Goal: Transaction & Acquisition: Purchase product/service

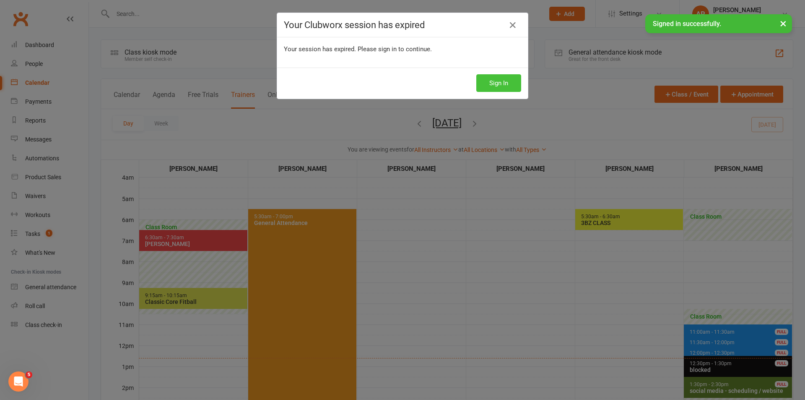
click at [496, 86] on button "Sign In" at bounding box center [498, 83] width 45 height 18
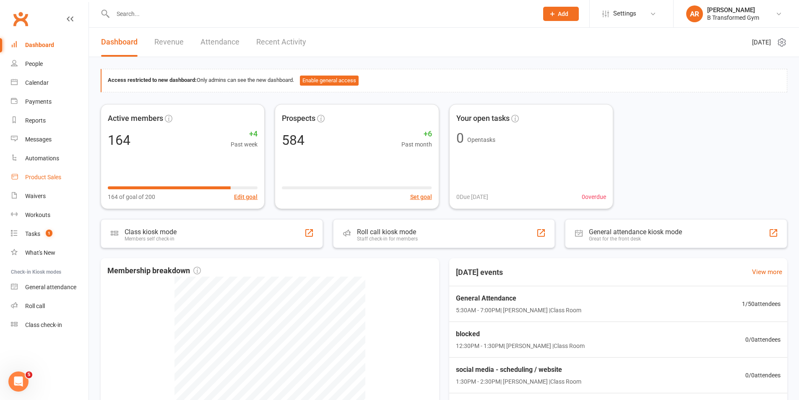
drag, startPoint x: 45, startPoint y: 177, endPoint x: 49, endPoint y: 174, distance: 4.8
click at [46, 177] on div "Product Sales" at bounding box center [43, 177] width 36 height 7
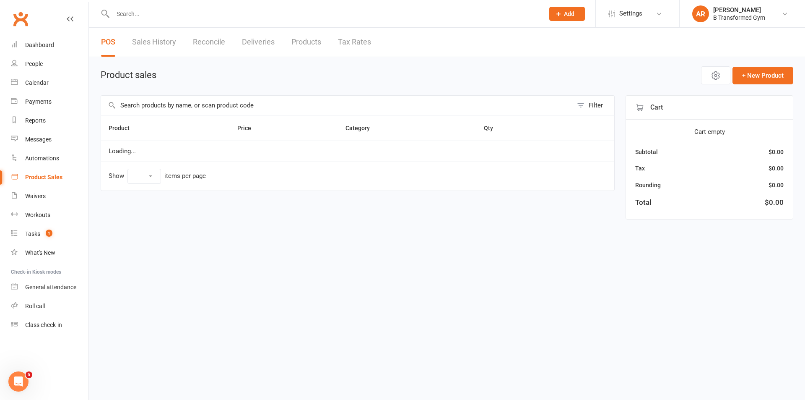
select select "25"
click at [142, 105] on input "text" at bounding box center [337, 105] width 472 height 19
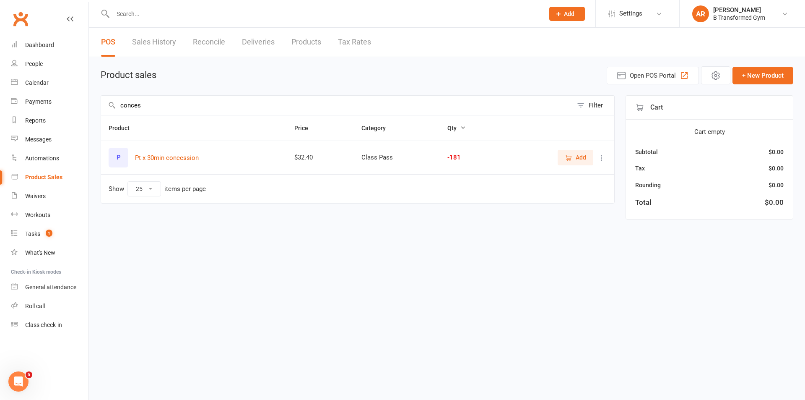
type input "conces"
click at [568, 155] on icon "button" at bounding box center [569, 158] width 8 height 8
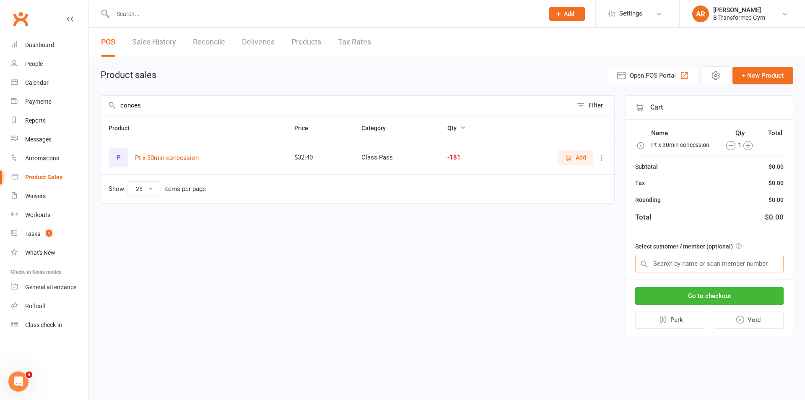
drag, startPoint x: 671, startPoint y: 262, endPoint x: 671, endPoint y: 255, distance: 7.6
click at [671, 262] on input "text" at bounding box center [709, 264] width 148 height 18
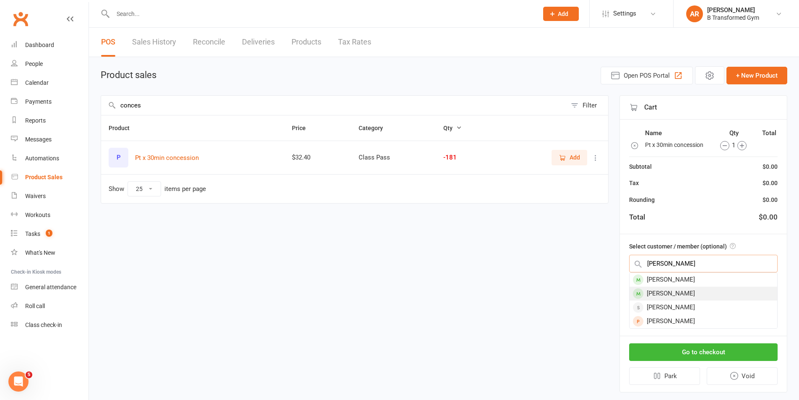
type input "meryl"
click at [672, 292] on div "Meryl Thomas" at bounding box center [703, 293] width 148 height 14
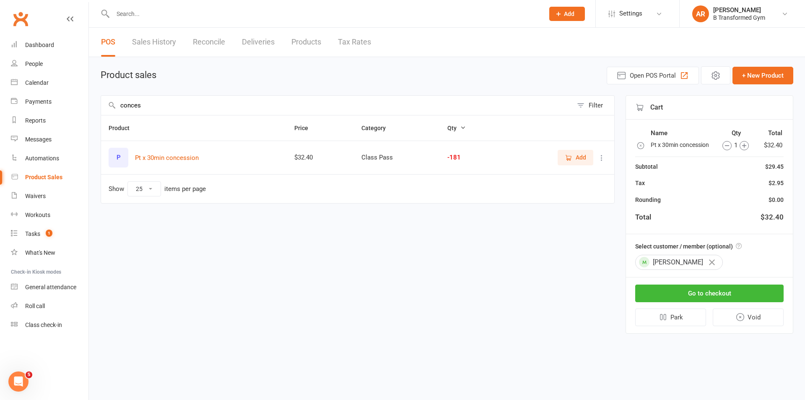
click at [742, 143] on icon "button" at bounding box center [744, 145] width 9 height 9
click at [713, 298] on button "Go to checkout" at bounding box center [709, 293] width 148 height 18
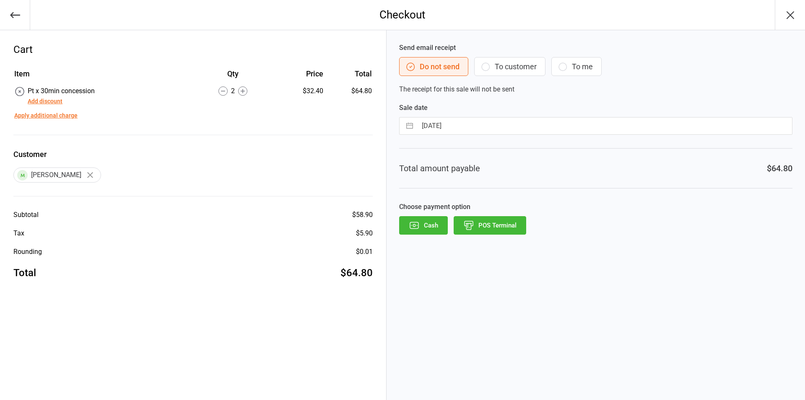
click at [489, 234] on button "POS Terminal" at bounding box center [490, 225] width 73 height 18
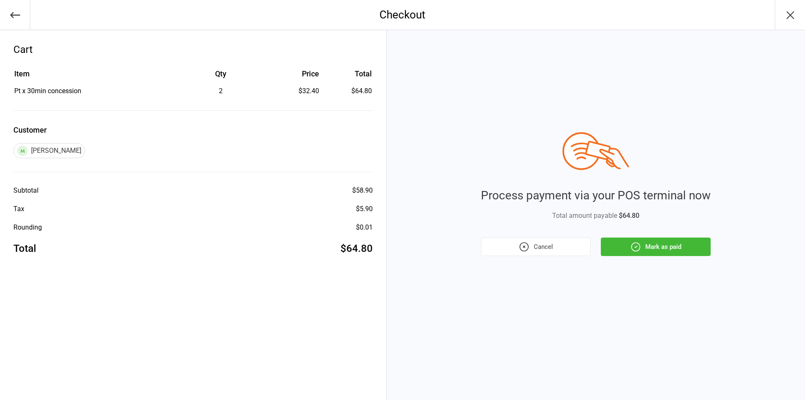
click at [655, 244] on button "Mark as paid" at bounding box center [656, 246] width 110 height 18
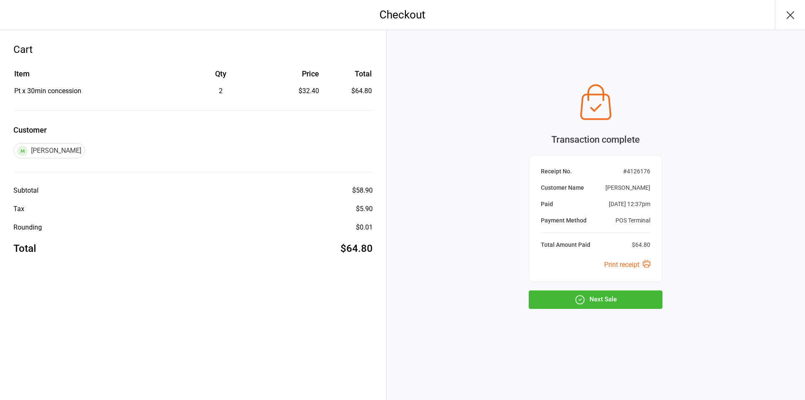
click at [620, 302] on button "Next Sale" at bounding box center [596, 299] width 134 height 18
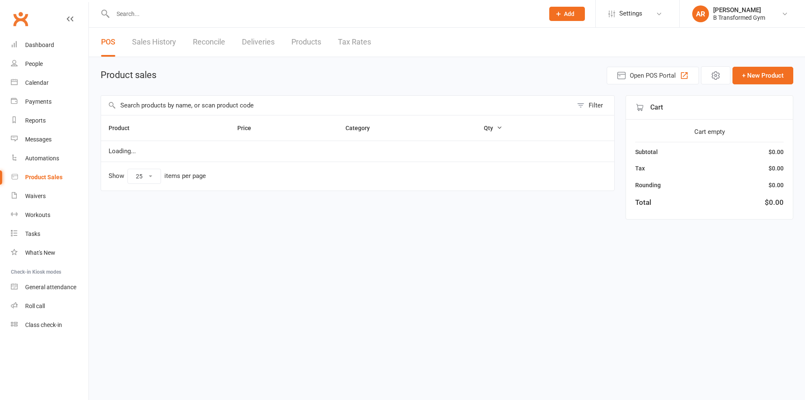
select select "25"
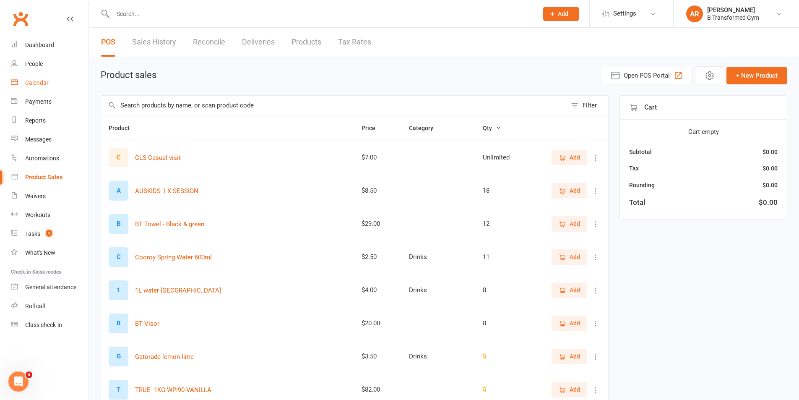
click at [34, 80] on div "Calendar" at bounding box center [36, 82] width 23 height 7
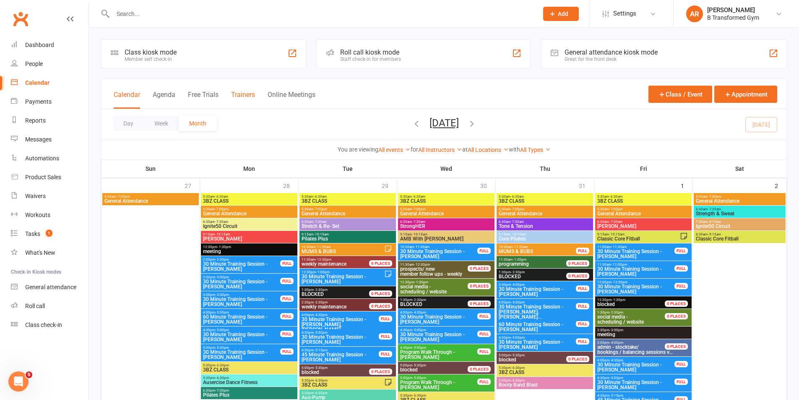
click at [245, 94] on button "Trainers" at bounding box center [243, 100] width 24 height 18
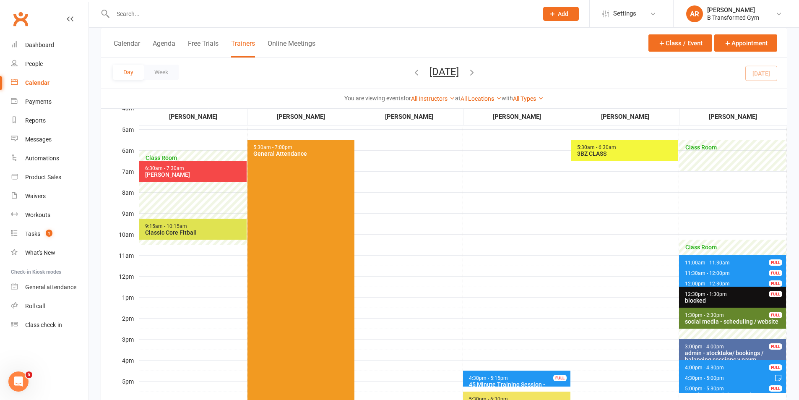
scroll to position [84, 0]
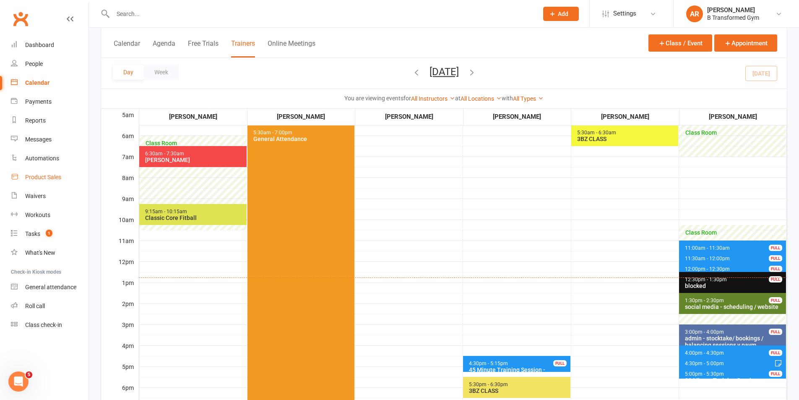
click at [63, 174] on link "Product Sales" at bounding box center [50, 177] width 78 height 19
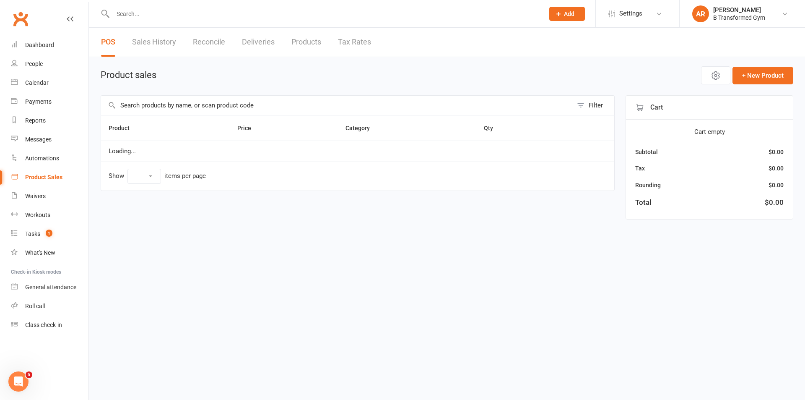
select select "25"
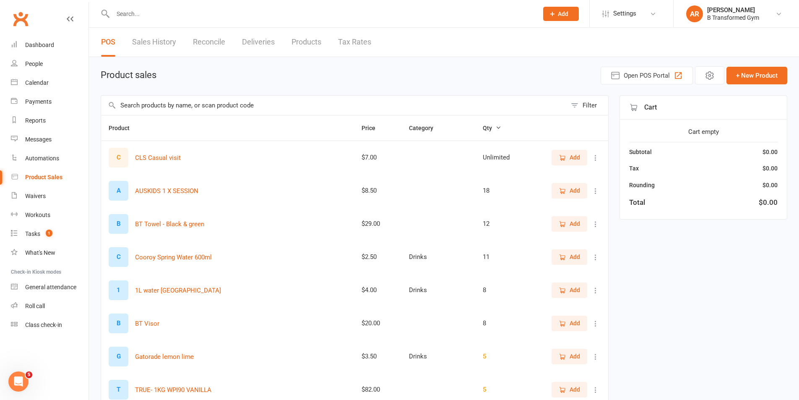
click at [154, 43] on link "Sales History" at bounding box center [154, 42] width 44 height 29
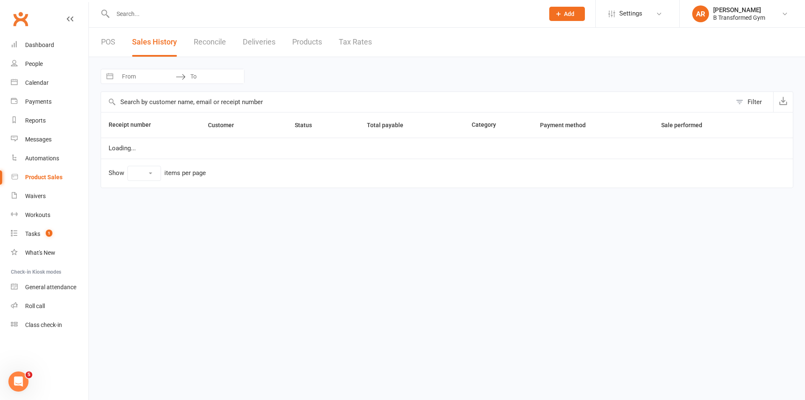
select select "100"
click at [170, 78] on input "From" at bounding box center [146, 76] width 58 height 14
select select "6"
select select "2025"
select select "7"
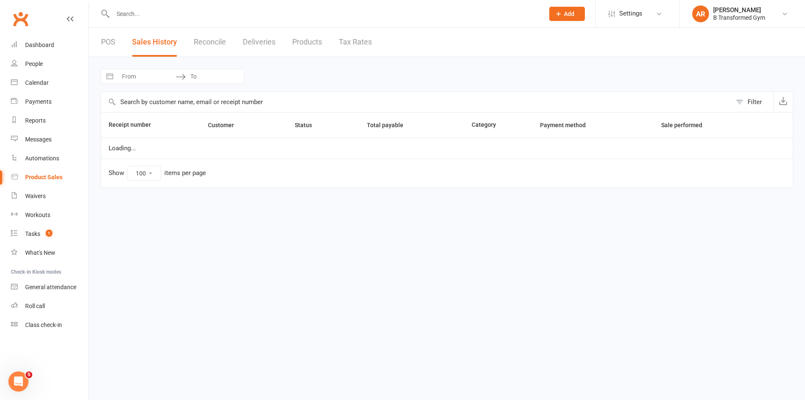
select select "2025"
select select "8"
select select "2025"
select select "9"
select select "2025"
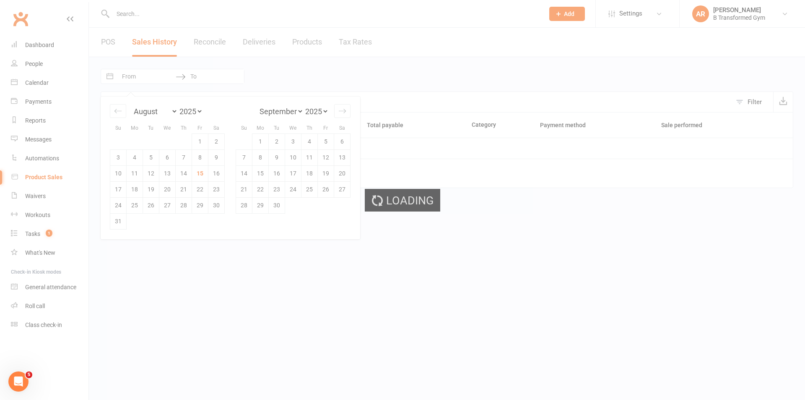
click at [198, 174] on div "Loading" at bounding box center [402, 200] width 805 height 400
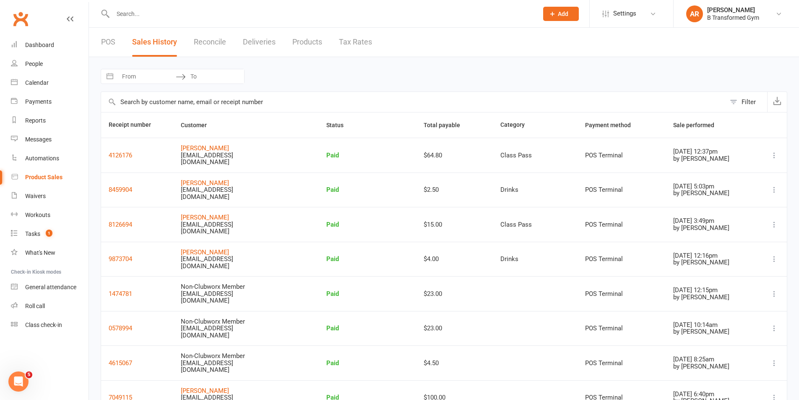
click at [159, 80] on input "From" at bounding box center [146, 76] width 58 height 14
select select "6"
select select "2025"
select select "7"
select select "2025"
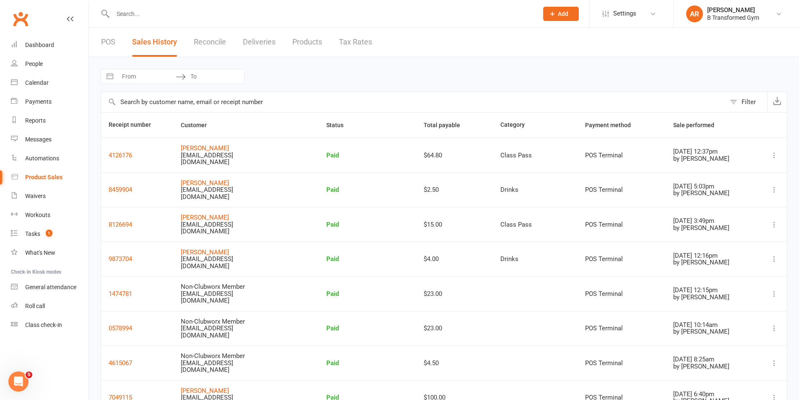
select select "8"
select select "2025"
select select "9"
select select "2025"
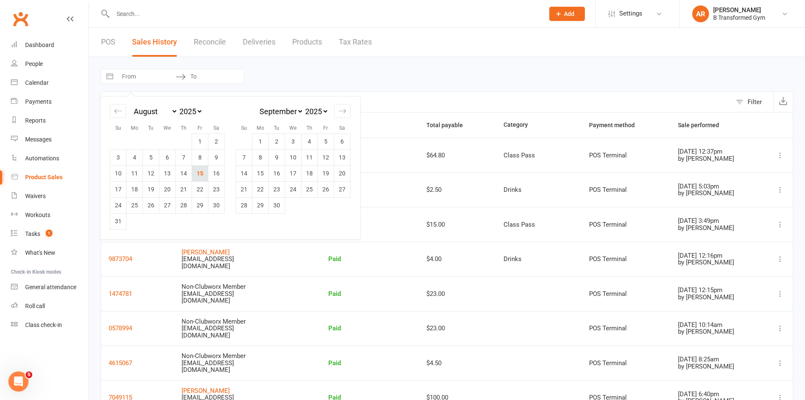
click at [195, 170] on td "15" at bounding box center [200, 173] width 16 height 16
type input "[DATE]"
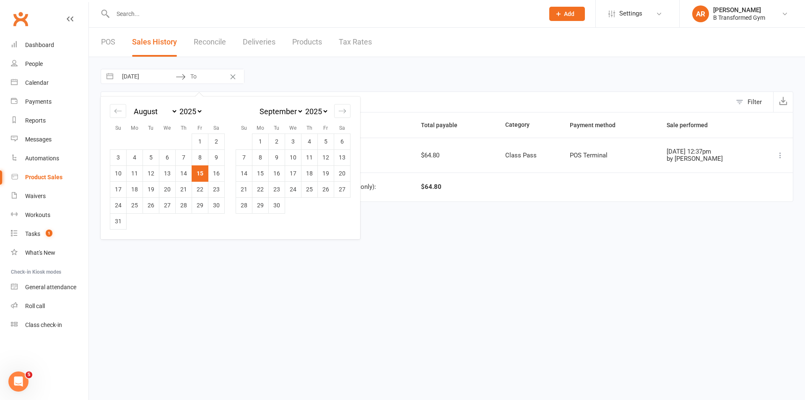
click at [195, 170] on td "15" at bounding box center [200, 173] width 16 height 16
type input "[DATE]"
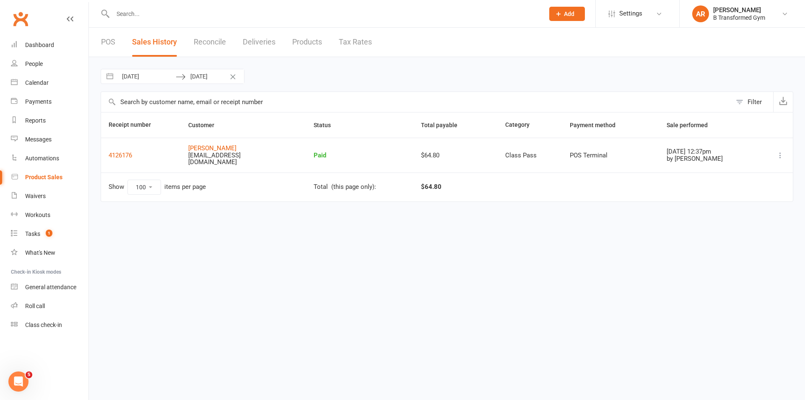
click at [105, 39] on link "POS" at bounding box center [108, 42] width 14 height 29
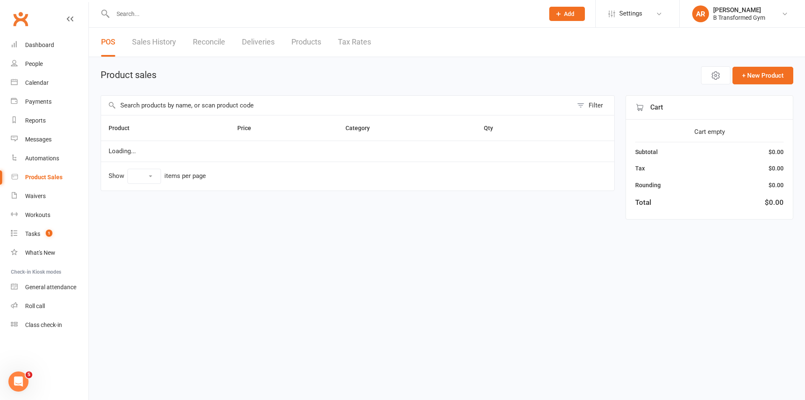
select select "25"
click at [185, 106] on input "text" at bounding box center [337, 105] width 472 height 19
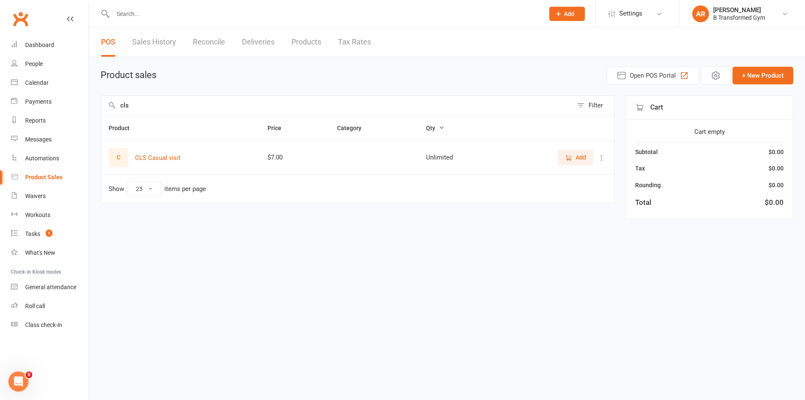
type input "cls"
click at [602, 154] on icon at bounding box center [602, 157] width 8 height 8
click at [558, 177] on link "View / Edit" at bounding box center [564, 174] width 83 height 17
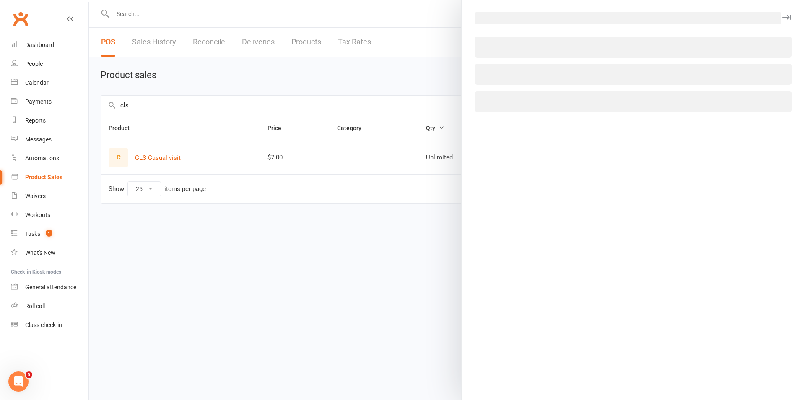
select select "1396"
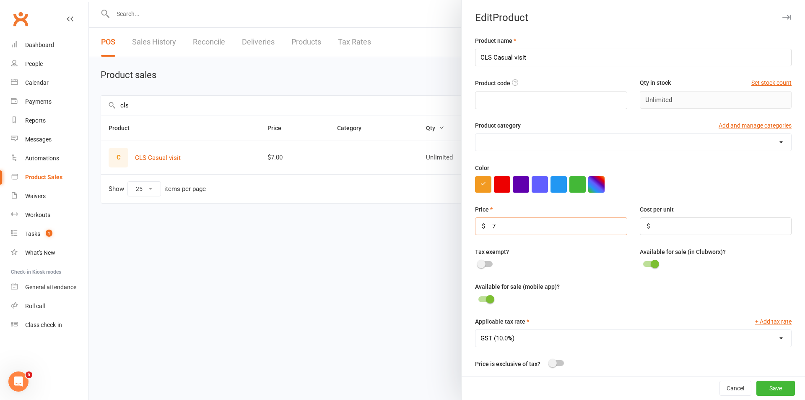
click at [546, 231] on input "7" at bounding box center [551, 226] width 152 height 18
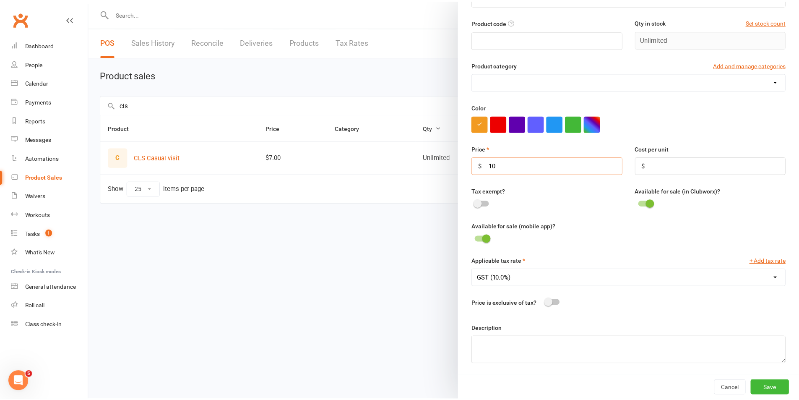
scroll to position [64, 0]
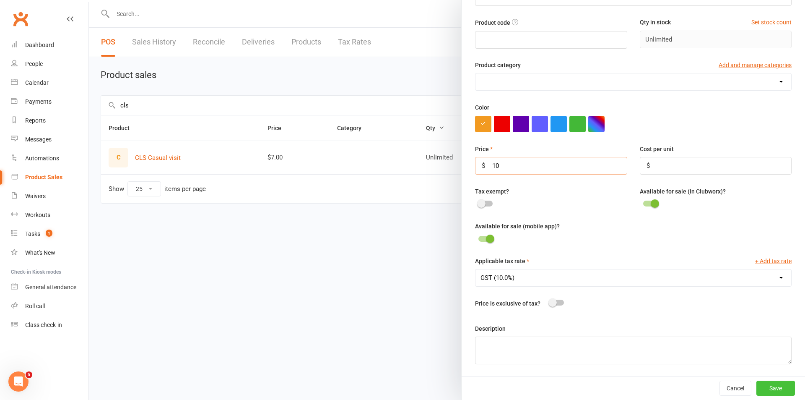
type input "10"
click at [757, 386] on button "Save" at bounding box center [776, 387] width 39 height 15
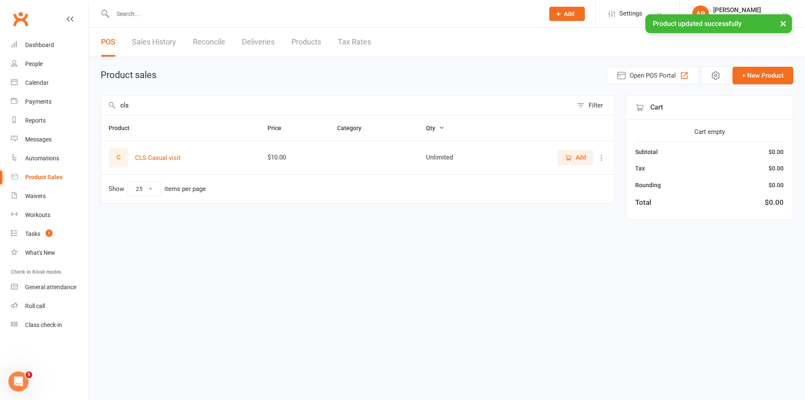
click at [567, 157] on icon "button" at bounding box center [569, 158] width 8 height 8
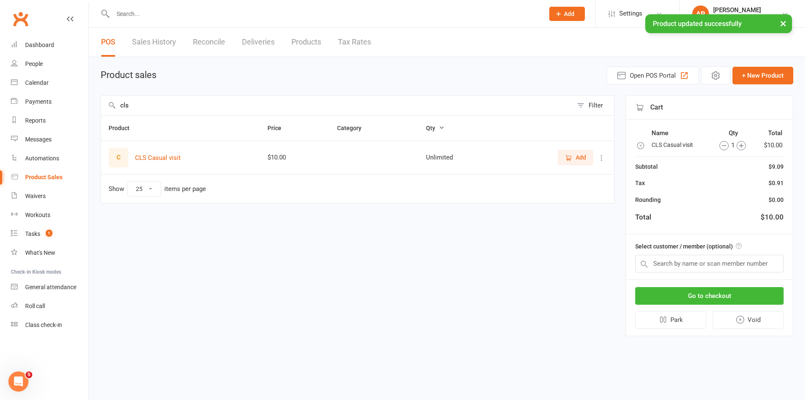
click at [743, 146] on icon "button" at bounding box center [741, 145] width 4 height 4
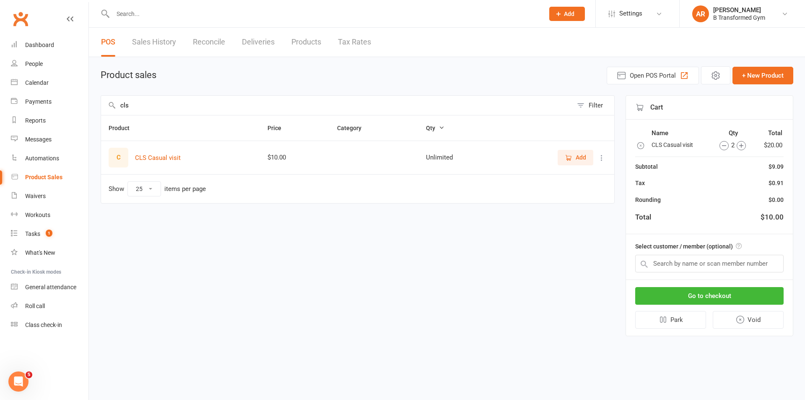
click at [388, 104] on input "cls" at bounding box center [337, 105] width 472 height 19
type input "c"
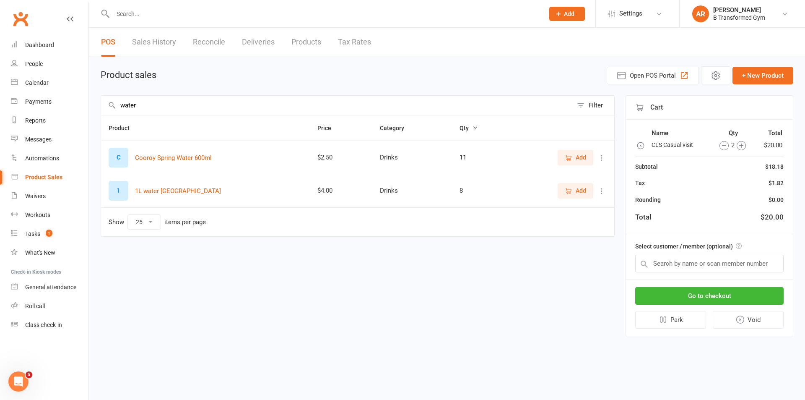
type input "water"
click at [571, 188] on icon "button" at bounding box center [569, 191] width 8 height 8
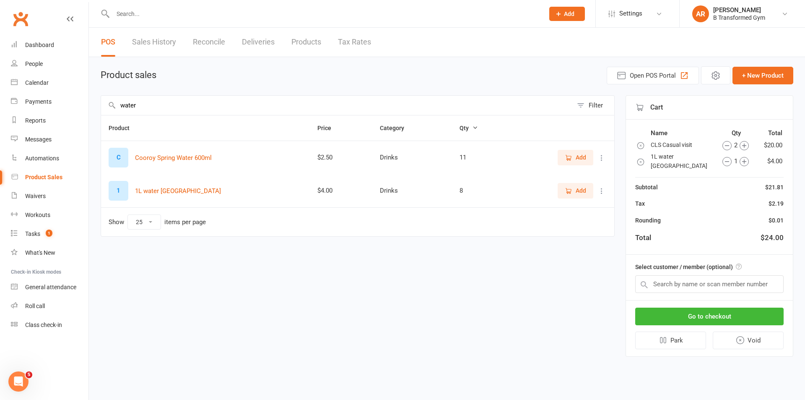
click at [580, 159] on span "Add" at bounding box center [581, 157] width 10 height 9
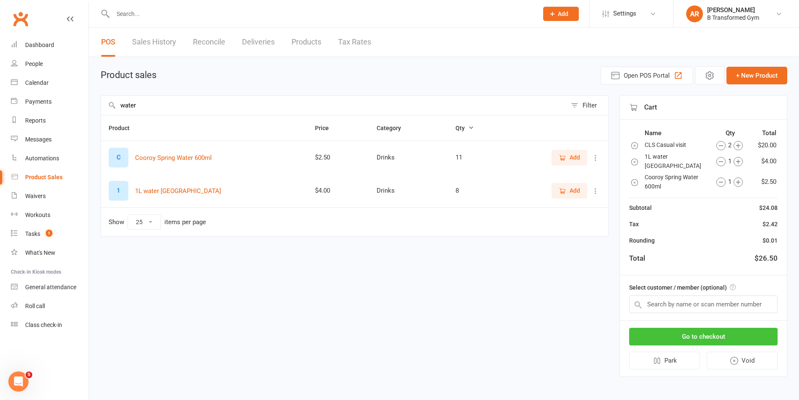
click at [707, 334] on button "Go to checkout" at bounding box center [703, 337] width 148 height 18
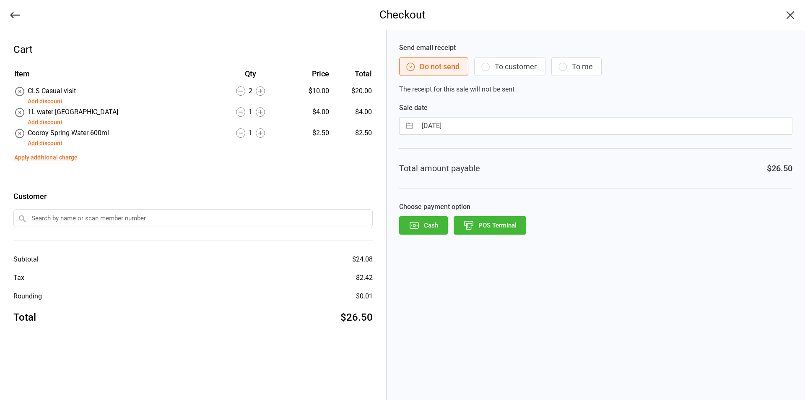
click at [510, 227] on button "POS Terminal" at bounding box center [490, 225] width 73 height 18
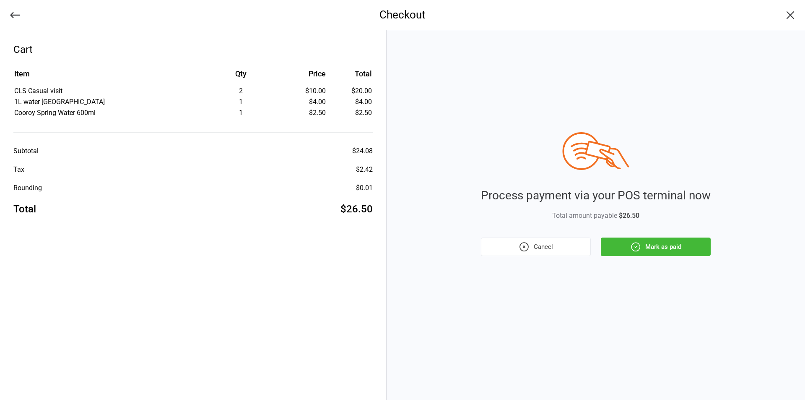
click at [676, 253] on button "Mark as paid" at bounding box center [656, 246] width 110 height 18
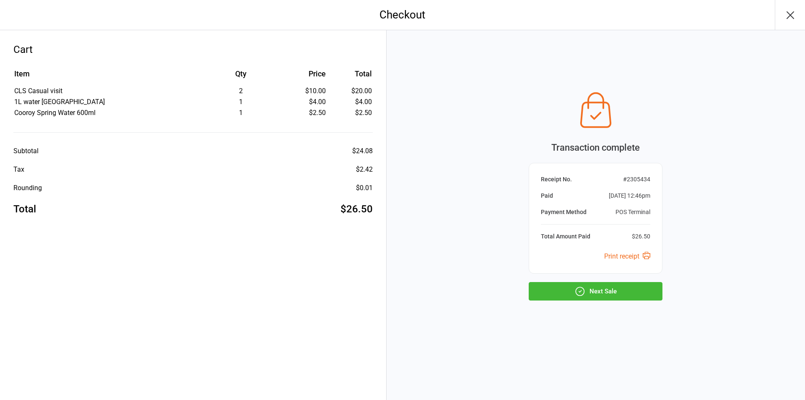
click at [622, 287] on button "Next Sale" at bounding box center [596, 291] width 134 height 18
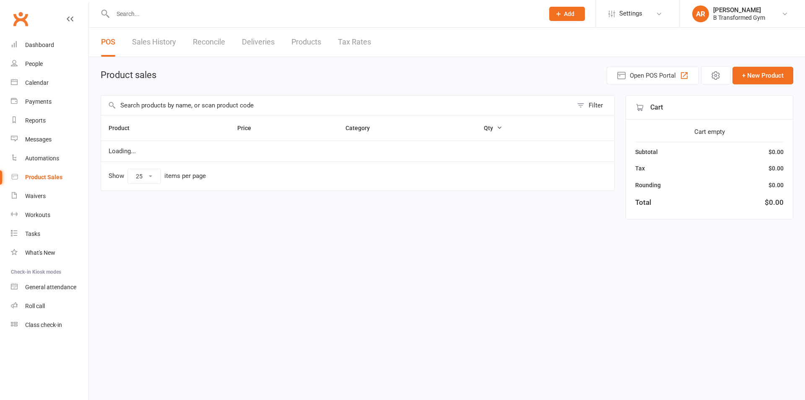
select select "25"
click at [273, 106] on input "text" at bounding box center [337, 105] width 472 height 19
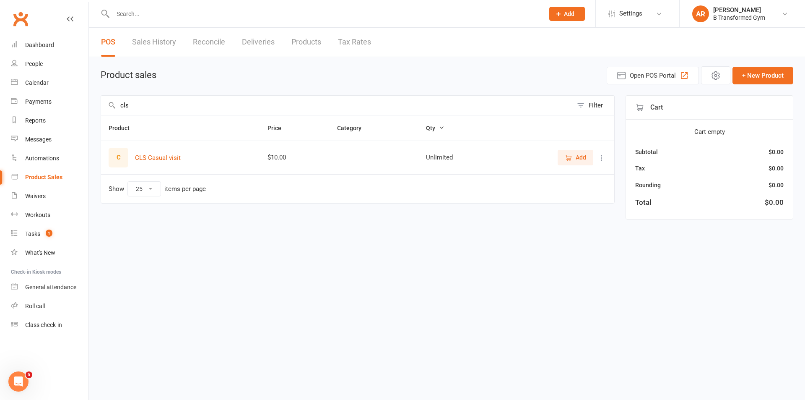
type input "cls"
click at [573, 155] on span "Add" at bounding box center [575, 157] width 21 height 9
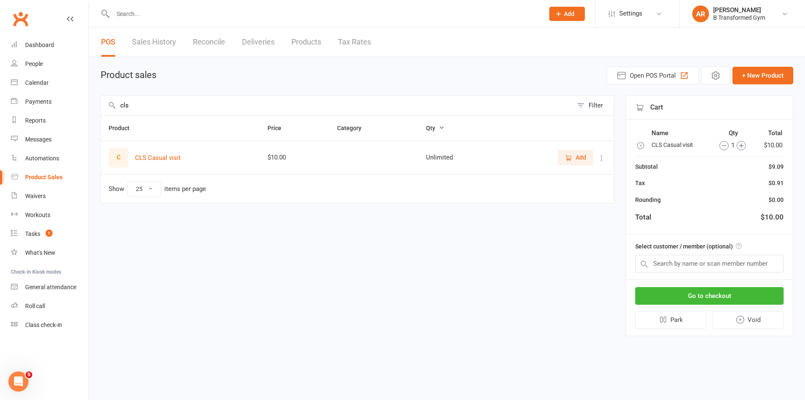
click at [742, 144] on icon "button" at bounding box center [741, 145] width 9 height 9
click at [723, 290] on button "Go to checkout" at bounding box center [709, 296] width 148 height 18
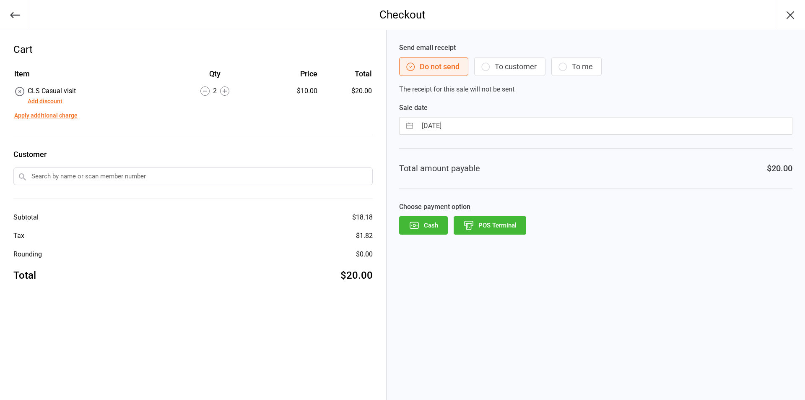
click at [425, 223] on button "Cash" at bounding box center [423, 225] width 49 height 18
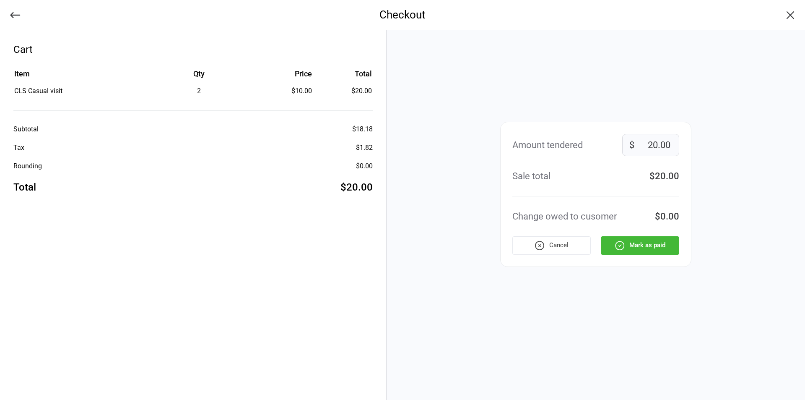
click at [652, 243] on button "Mark as paid" at bounding box center [640, 245] width 78 height 18
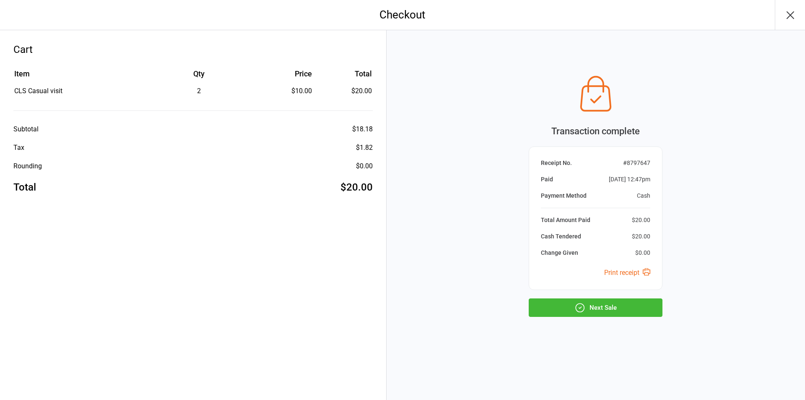
click at [603, 304] on button "Next Sale" at bounding box center [596, 307] width 134 height 18
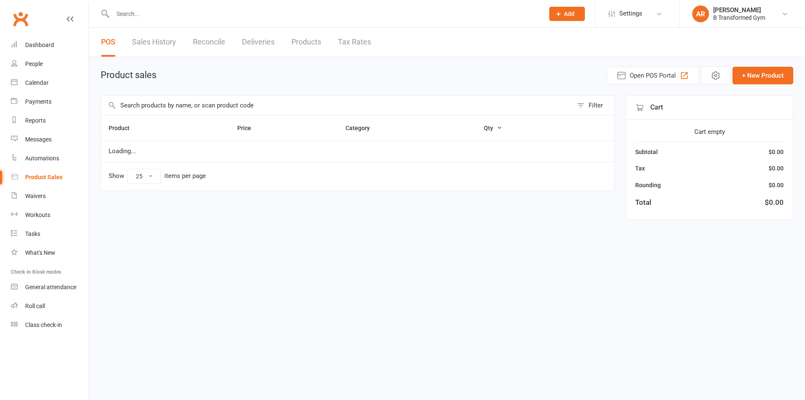
select select "25"
click at [157, 43] on link "Sales History" at bounding box center [154, 42] width 44 height 29
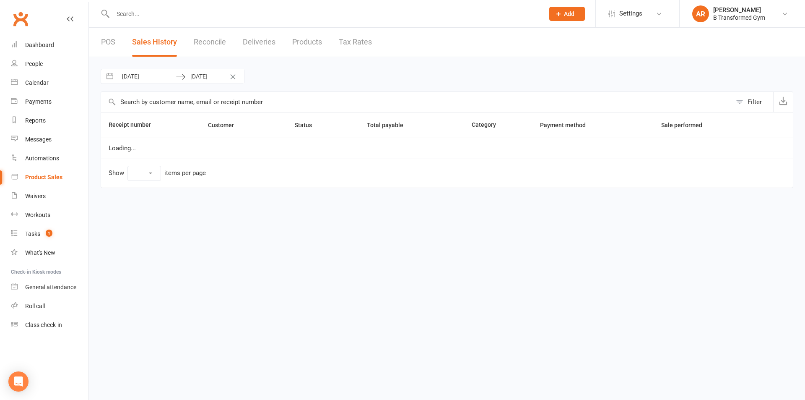
select select "100"
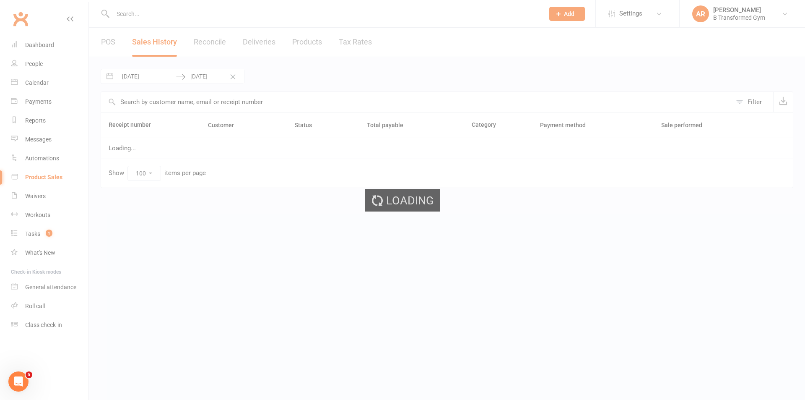
click at [157, 75] on div "Loading" at bounding box center [402, 200] width 805 height 400
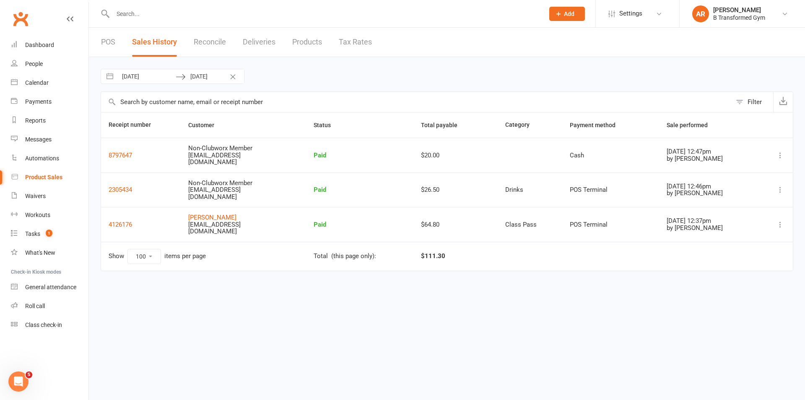
click at [158, 75] on input "[DATE]" at bounding box center [146, 76] width 58 height 14
select select "6"
select select "2025"
select select "7"
select select "2025"
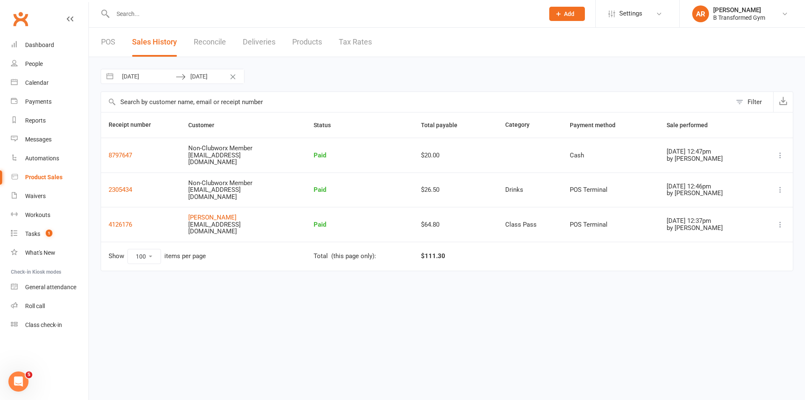
select select "8"
select select "2025"
select select "9"
select select "2025"
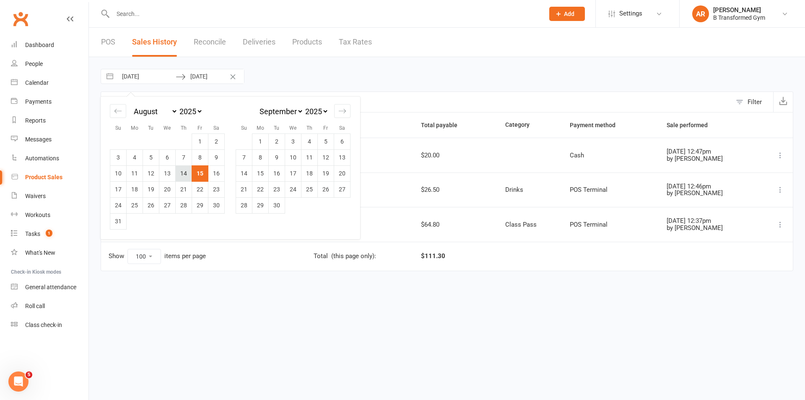
click at [179, 172] on td "14" at bounding box center [184, 173] width 16 height 16
type input "14 Aug 2025"
click at [179, 172] on td "14" at bounding box center [184, 173] width 16 height 16
type input "14 Aug 2025"
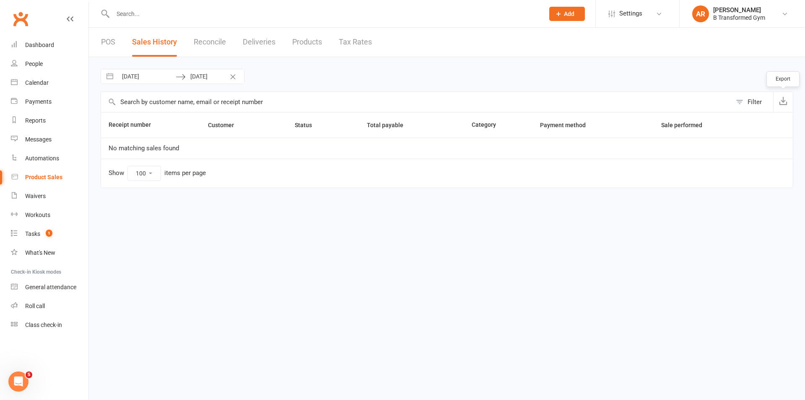
click at [782, 99] on icon "button" at bounding box center [783, 100] width 8 height 8
click at [112, 42] on link "POS" at bounding box center [108, 42] width 14 height 29
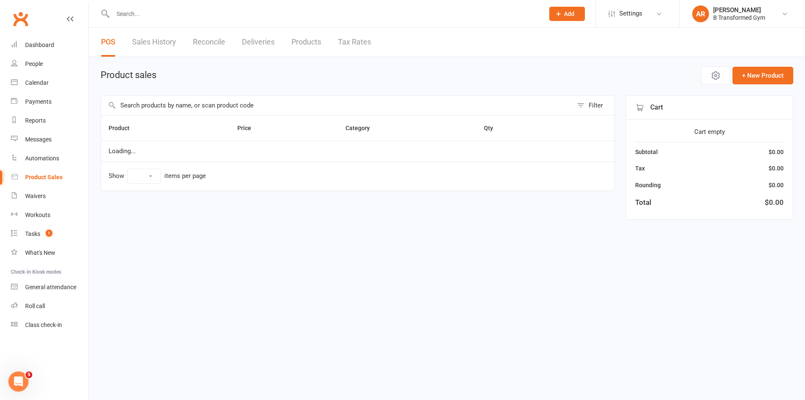
select select "25"
click at [174, 111] on input "text" at bounding box center [337, 105] width 472 height 19
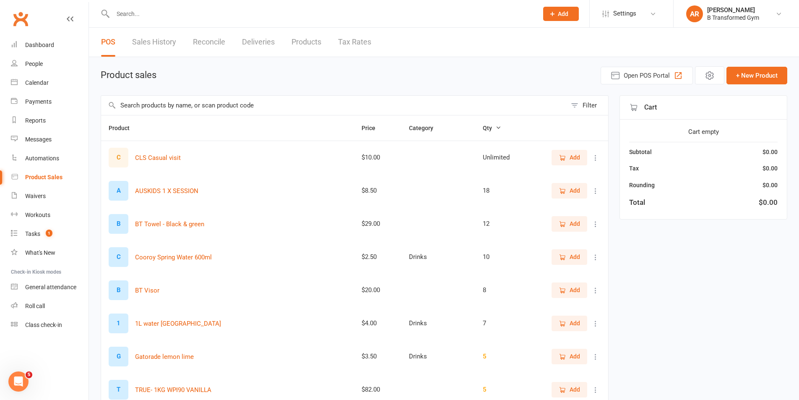
type input "w"
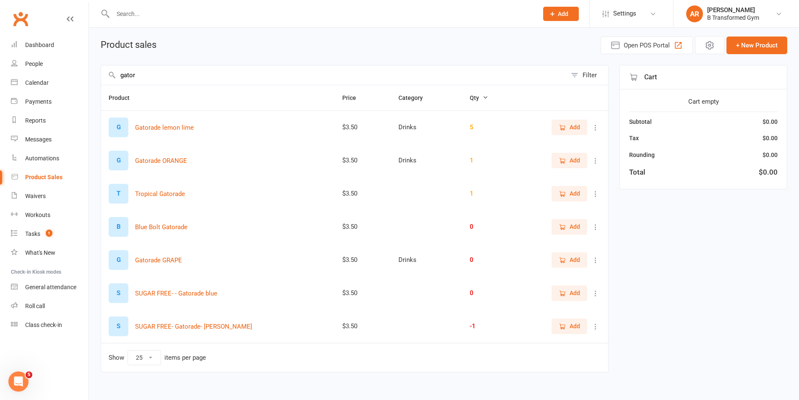
scroll to position [38, 0]
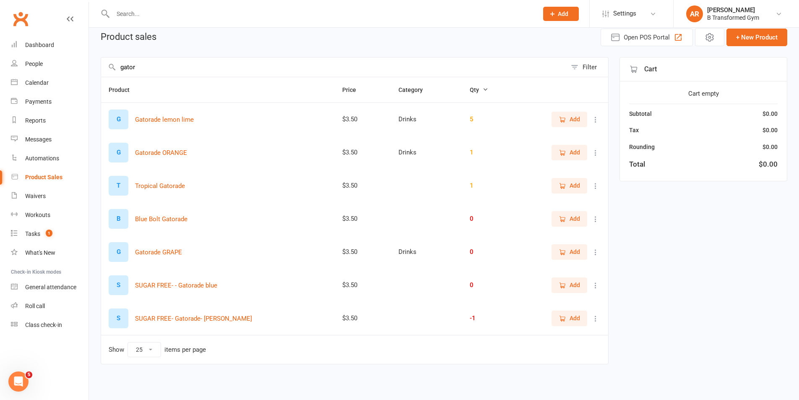
type input "gator"
click at [577, 150] on span "Add" at bounding box center [575, 152] width 10 height 9
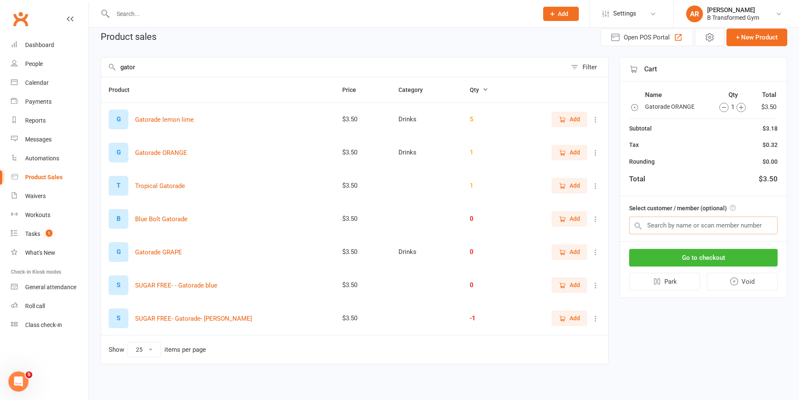
drag, startPoint x: 692, startPoint y: 230, endPoint x: 592, endPoint y: 293, distance: 118.3
click at [692, 231] on input "text" at bounding box center [703, 225] width 148 height 18
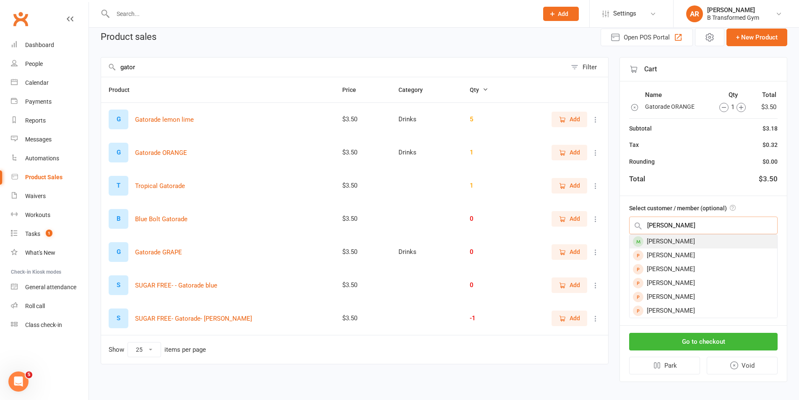
type input "jessica y"
click at [686, 239] on div "[PERSON_NAME]" at bounding box center [703, 241] width 148 height 14
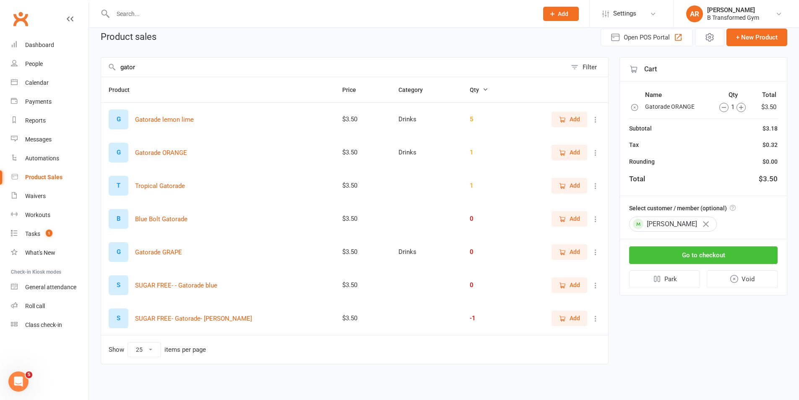
click at [707, 258] on button "Go to checkout" at bounding box center [703, 255] width 148 height 18
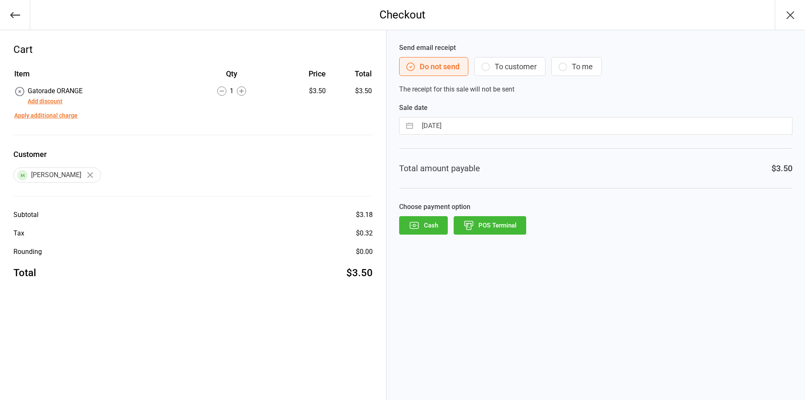
click at [52, 102] on button "Add discount" at bounding box center [45, 101] width 35 height 9
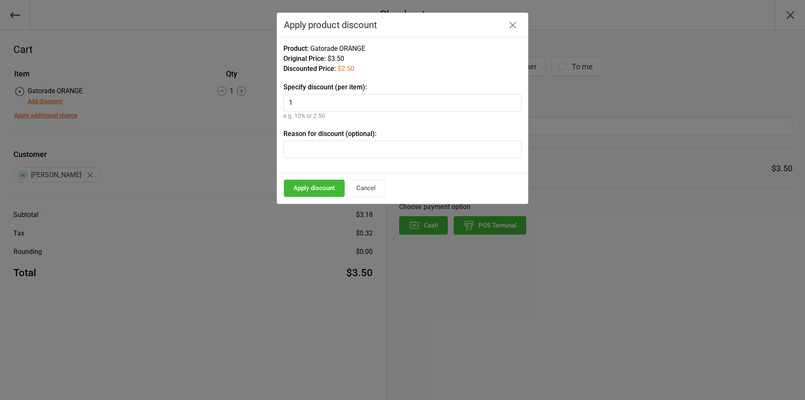
type input "1"
click at [355, 152] on input "text" at bounding box center [402, 149] width 238 height 18
type input "bb"
click at [315, 188] on button "Apply discount" at bounding box center [314, 187] width 61 height 17
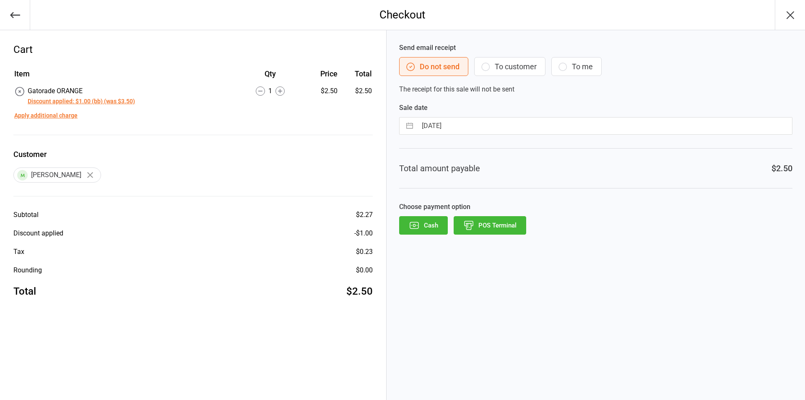
drag, startPoint x: 414, startPoint y: 226, endPoint x: 425, endPoint y: 225, distance: 10.5
click at [415, 226] on icon "button" at bounding box center [414, 225] width 11 height 11
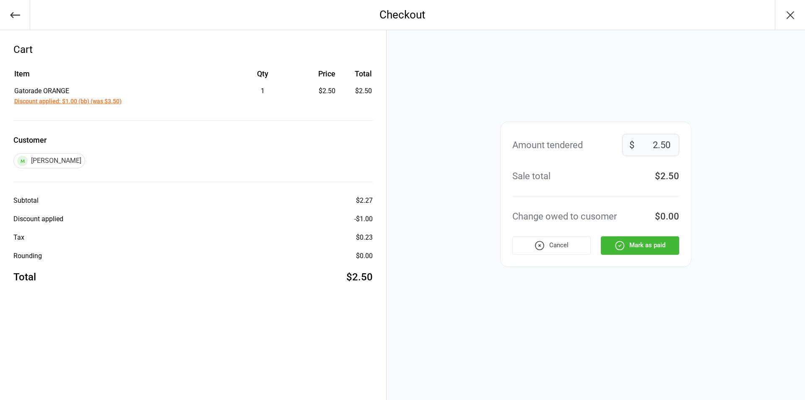
click at [628, 246] on button "Mark as paid" at bounding box center [640, 245] width 78 height 18
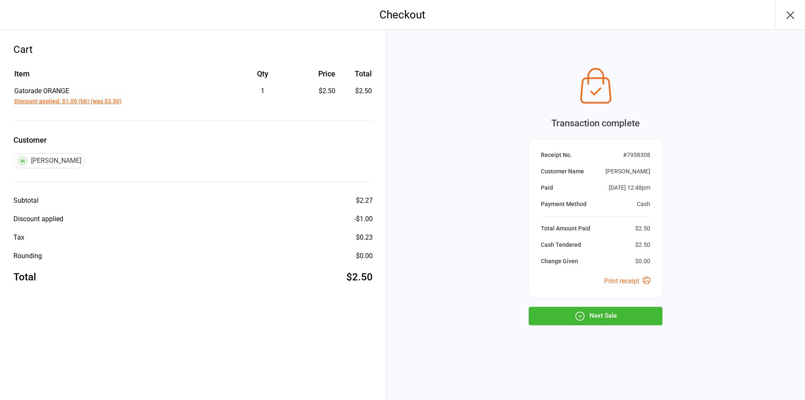
click at [614, 316] on button "Next Sale" at bounding box center [596, 316] width 134 height 18
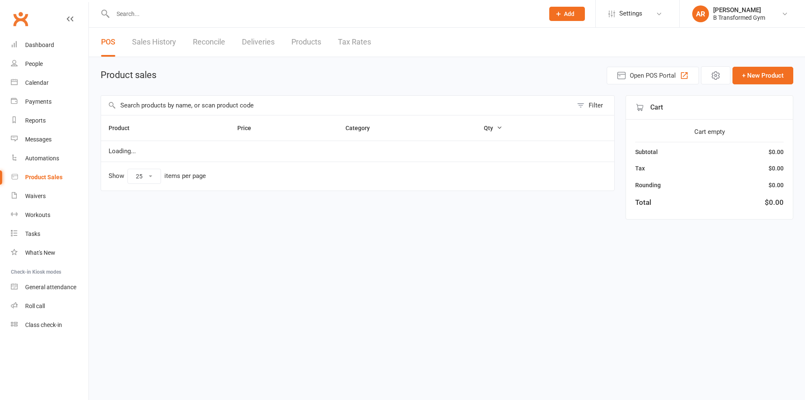
select select "25"
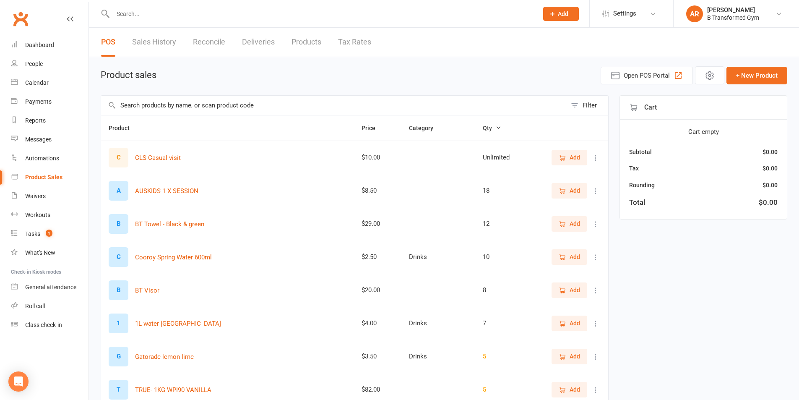
click at [162, 31] on link "Sales History" at bounding box center [154, 42] width 44 height 29
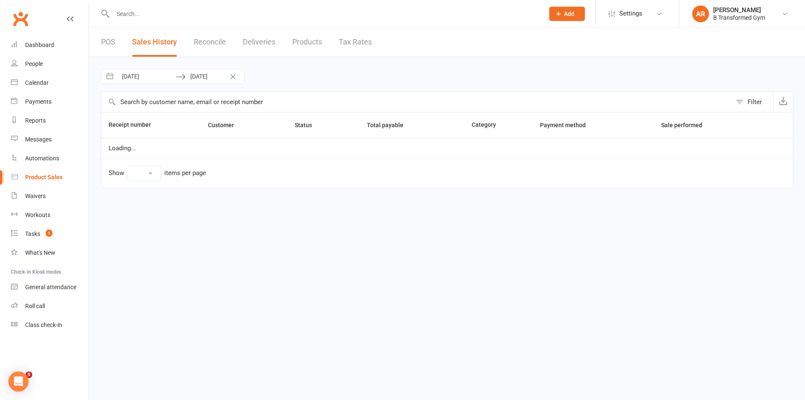
select select "100"
click at [161, 78] on input "[DATE]" at bounding box center [146, 76] width 58 height 14
select select "6"
select select "2025"
select select "7"
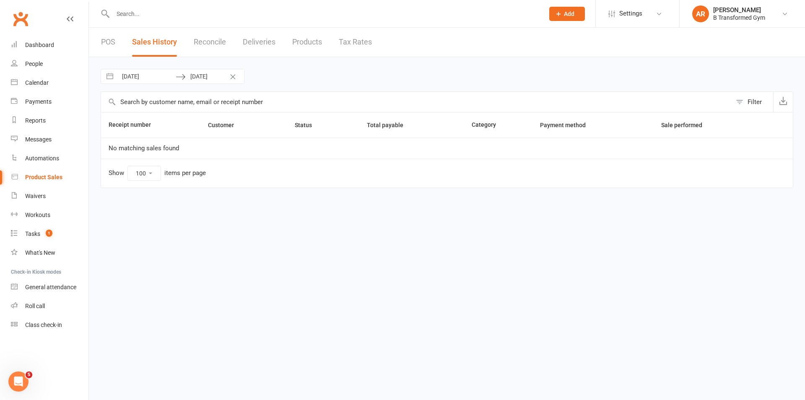
select select "2025"
select select "8"
select select "2025"
select select "9"
select select "2025"
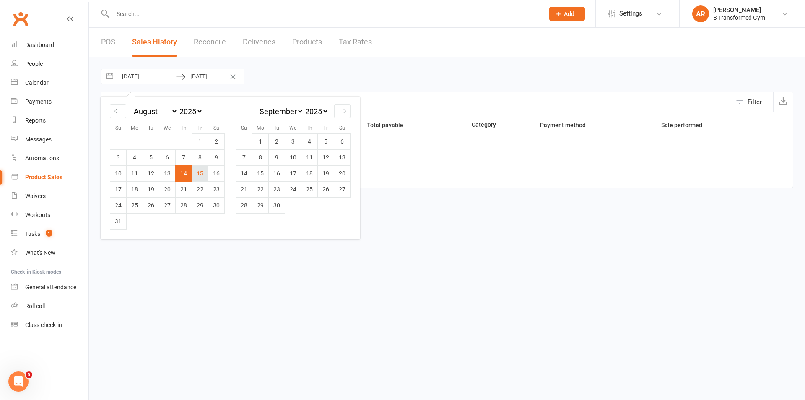
click at [197, 171] on td "15" at bounding box center [200, 173] width 16 height 16
type input "[DATE]"
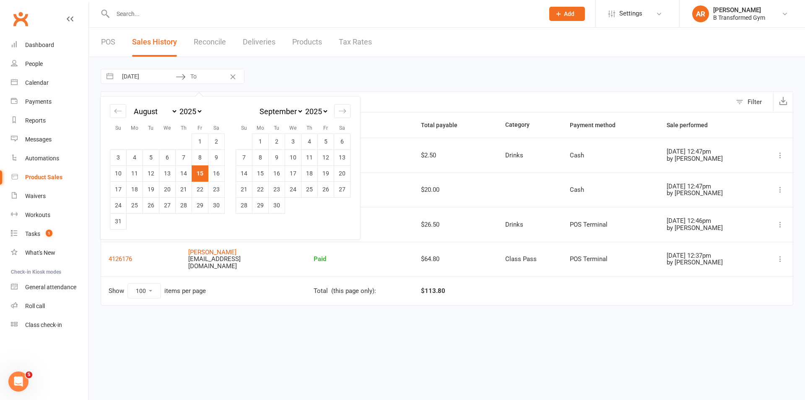
click at [197, 171] on td "15" at bounding box center [200, 173] width 16 height 16
type input "[DATE]"
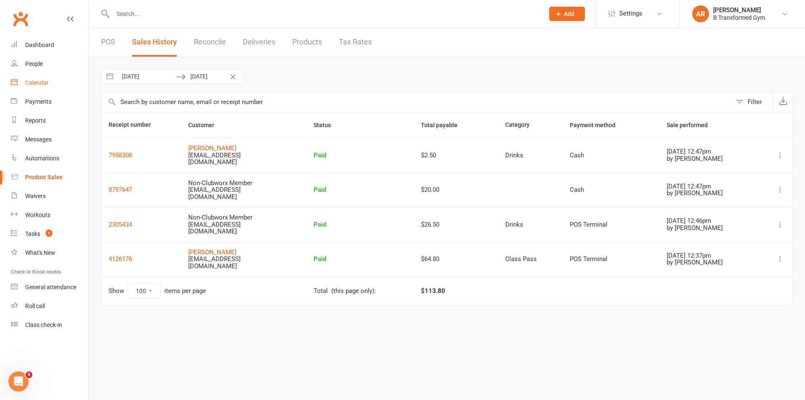
click at [39, 86] on div "Calendar" at bounding box center [36, 82] width 23 height 7
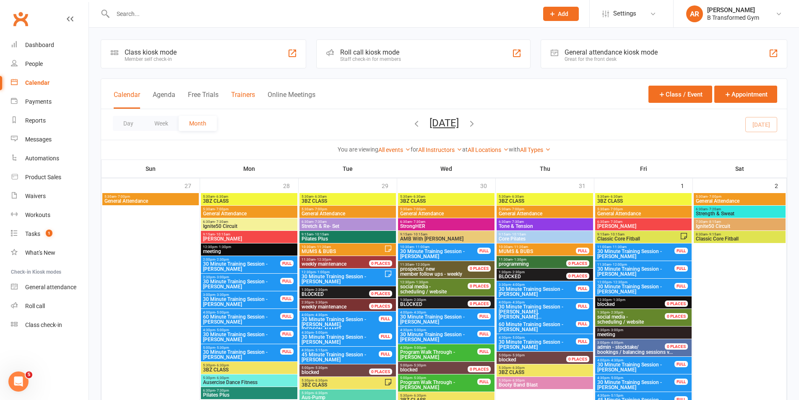
click at [244, 95] on button "Trainers" at bounding box center [243, 100] width 24 height 18
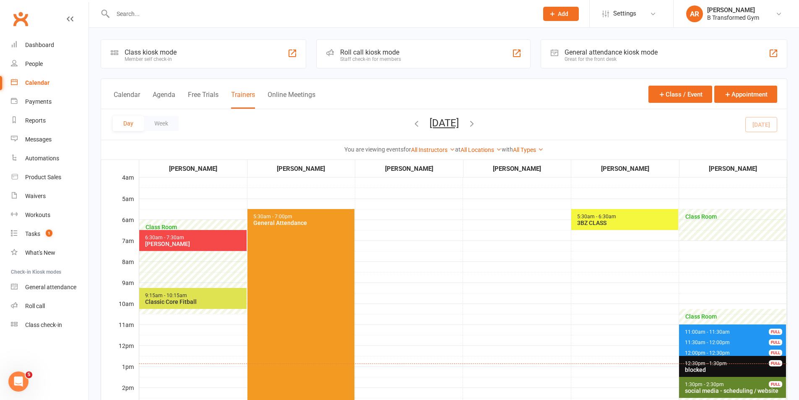
click at [459, 121] on button "[DATE]" at bounding box center [443, 123] width 29 height 12
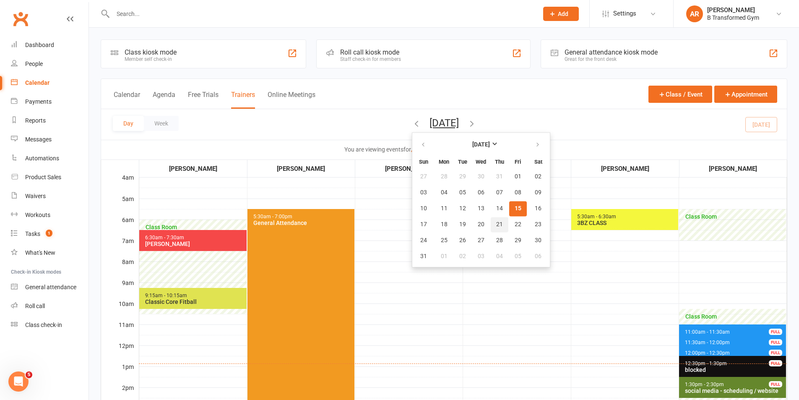
click at [496, 221] on span "21" at bounding box center [499, 224] width 7 height 7
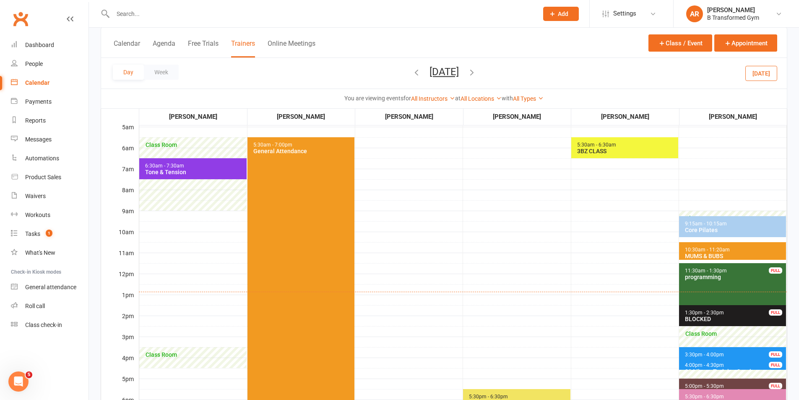
scroll to position [84, 0]
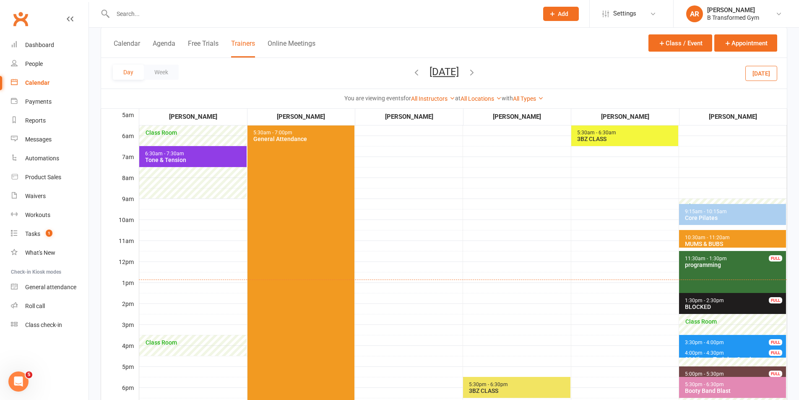
click at [720, 336] on span "3:30pm - 4:00pm 30 Minute Training Session - [PERSON_NAME] FULL" at bounding box center [732, 341] width 107 height 12
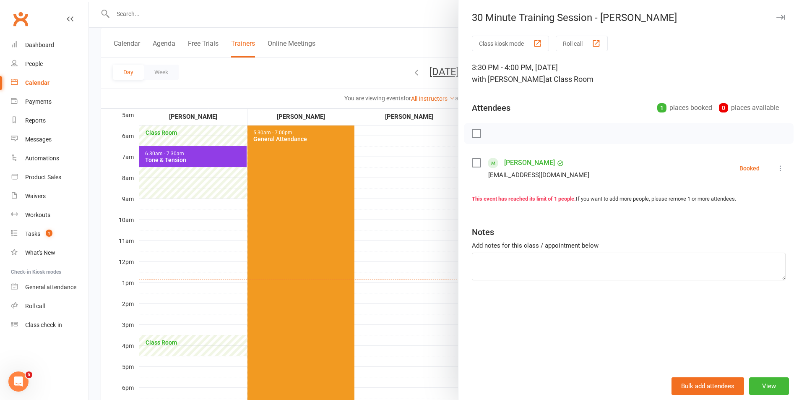
click at [442, 272] on div at bounding box center [444, 200] width 710 height 400
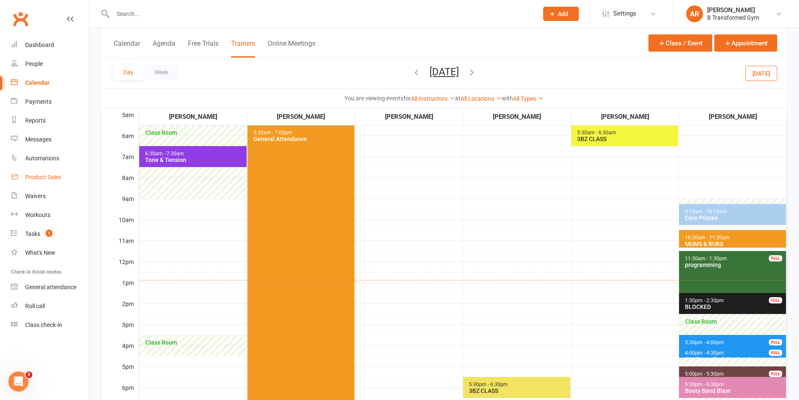
click at [48, 175] on div "Product Sales" at bounding box center [43, 177] width 36 height 7
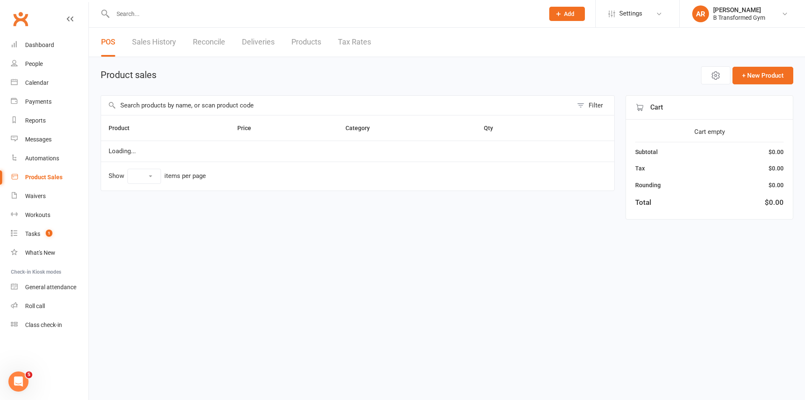
select select "25"
click at [164, 41] on link "Sales History" at bounding box center [154, 42] width 44 height 29
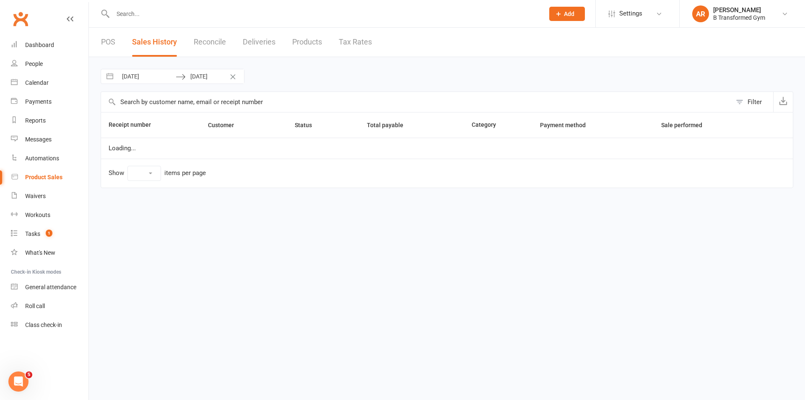
select select "100"
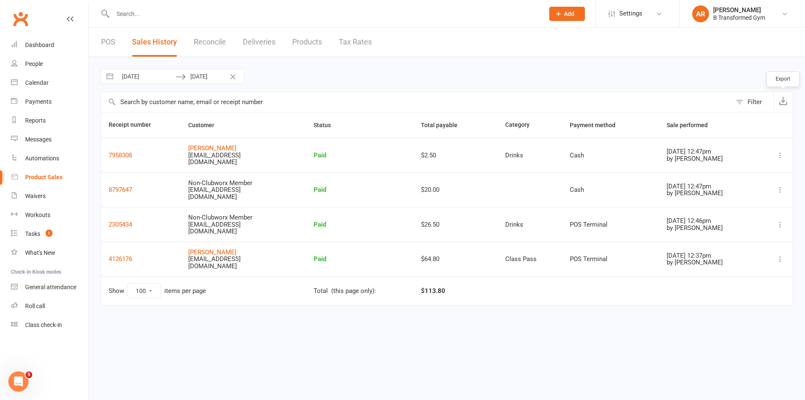
click at [780, 102] on icon "button" at bounding box center [783, 100] width 8 height 8
click at [42, 84] on div "Calendar" at bounding box center [36, 82] width 23 height 7
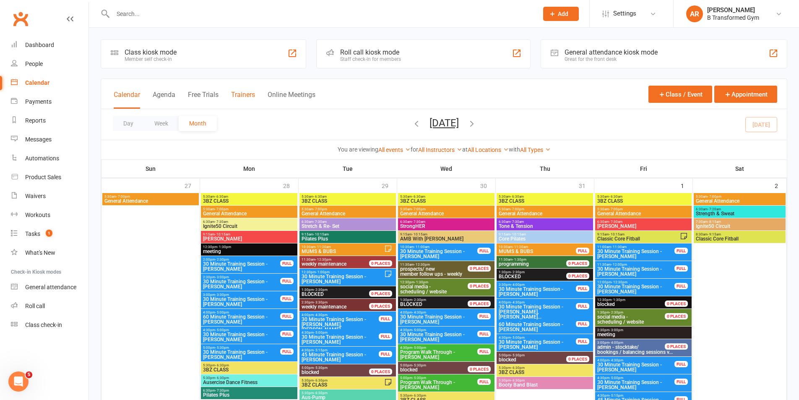
click at [245, 94] on button "Trainers" at bounding box center [243, 100] width 24 height 18
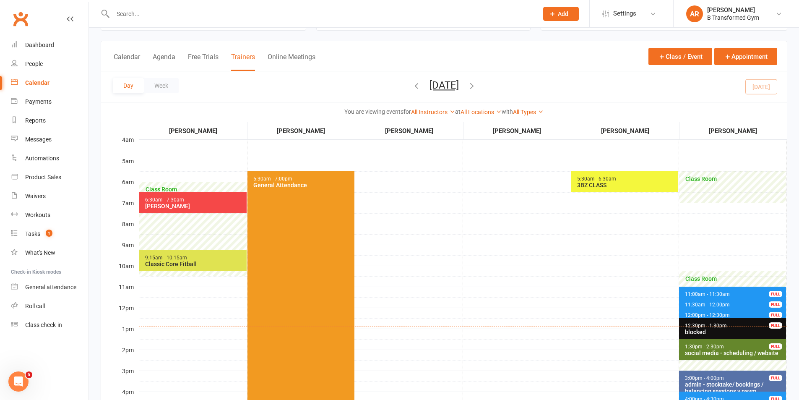
scroll to position [84, 0]
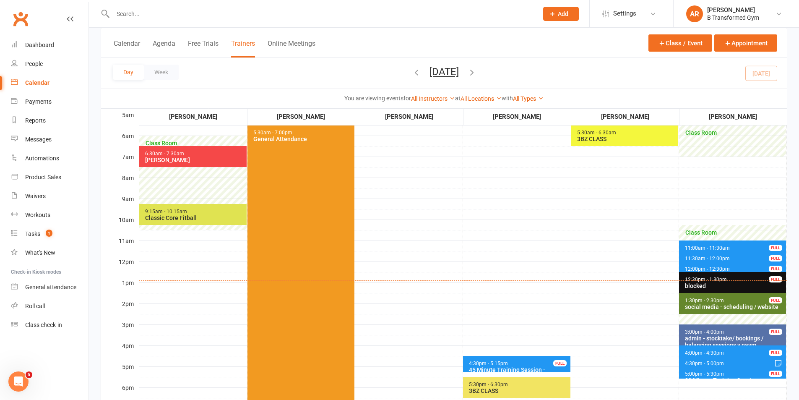
click at [711, 247] on span "11:00am - 11:30am" at bounding box center [707, 248] width 46 height 6
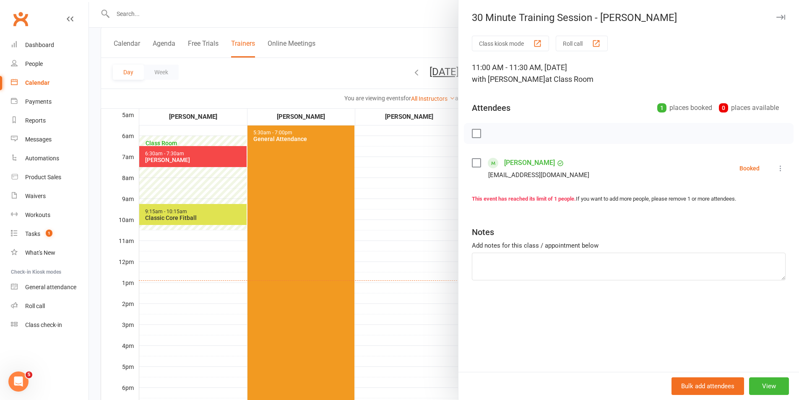
click at [473, 163] on label at bounding box center [476, 163] width 8 height 8
click at [491, 139] on button "button" at bounding box center [495, 133] width 14 height 14
click at [422, 178] on div at bounding box center [444, 200] width 710 height 400
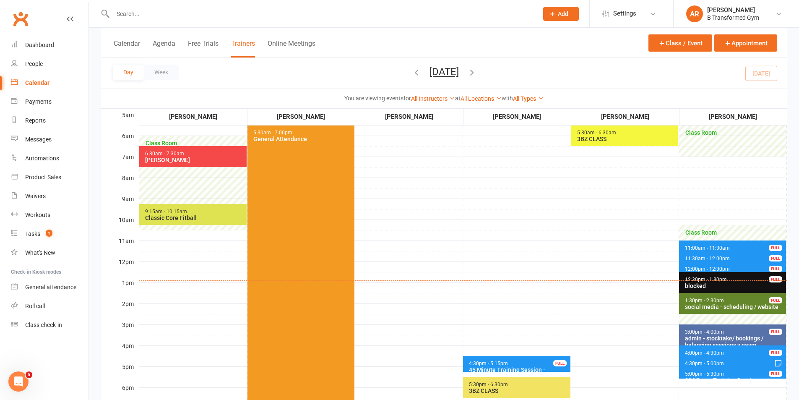
click at [717, 255] on span "11:30am - 12:00pm 30 Minute Training Session - [PERSON_NAME] FULL" at bounding box center [732, 257] width 107 height 12
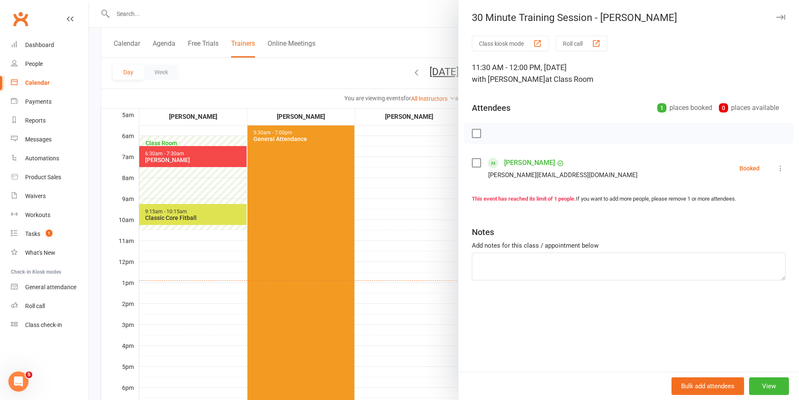
click at [474, 161] on label at bounding box center [476, 163] width 8 height 8
drag, startPoint x: 485, startPoint y: 141, endPoint x: 434, endPoint y: 44, distance: 109.2
click at [490, 133] on icon "button" at bounding box center [494, 133] width 9 height 9
click at [419, 208] on div at bounding box center [444, 200] width 710 height 400
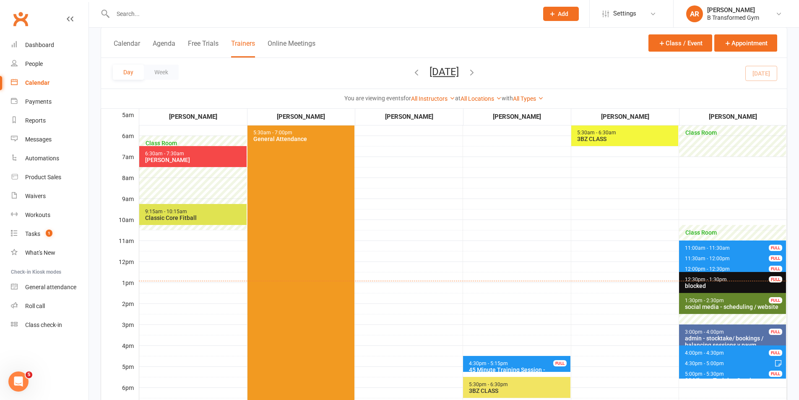
click at [709, 268] on span "12:00pm - 12:30pm" at bounding box center [707, 269] width 46 height 6
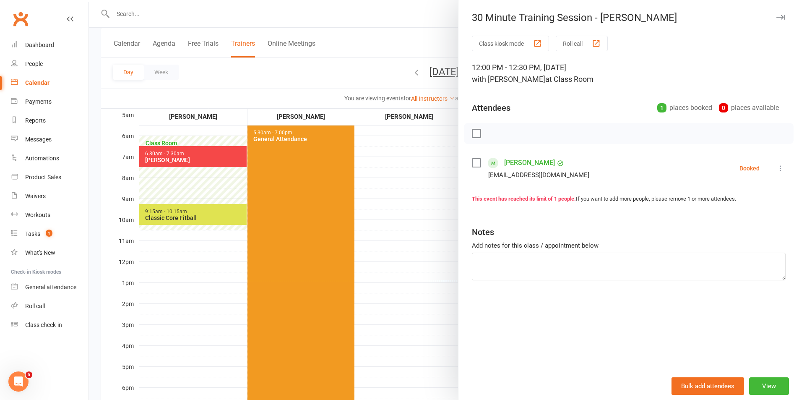
click at [473, 162] on label at bounding box center [476, 163] width 8 height 8
click at [494, 132] on icon "button" at bounding box center [494, 133] width 9 height 9
click at [460, 181] on div "Class kiosk mode Roll call 12:00 PM - 12:30 PM, [DATE] with [PERSON_NAME] at Cl…" at bounding box center [628, 204] width 341 height 336
click at [442, 235] on div at bounding box center [444, 200] width 710 height 400
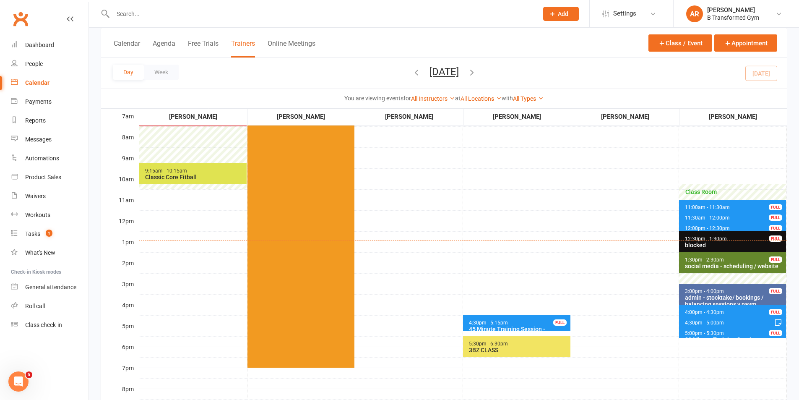
scroll to position [168, 0]
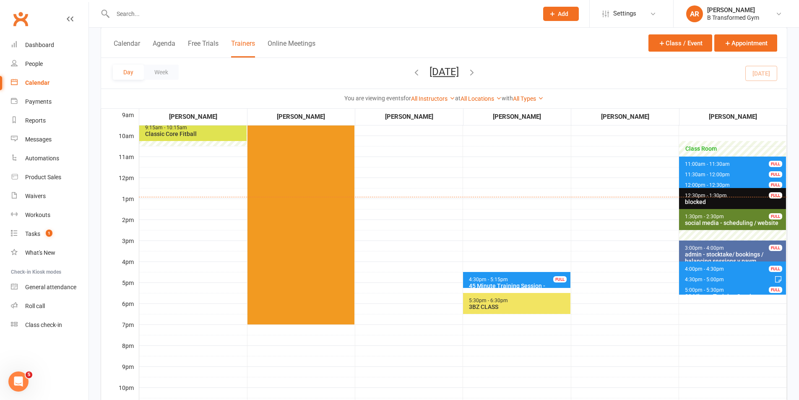
click at [715, 266] on span "4:00pm - 4:30pm" at bounding box center [704, 269] width 40 height 6
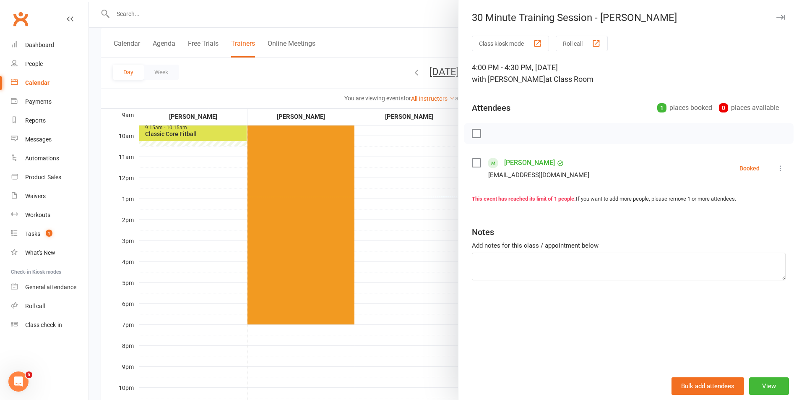
click at [428, 223] on div at bounding box center [444, 200] width 710 height 400
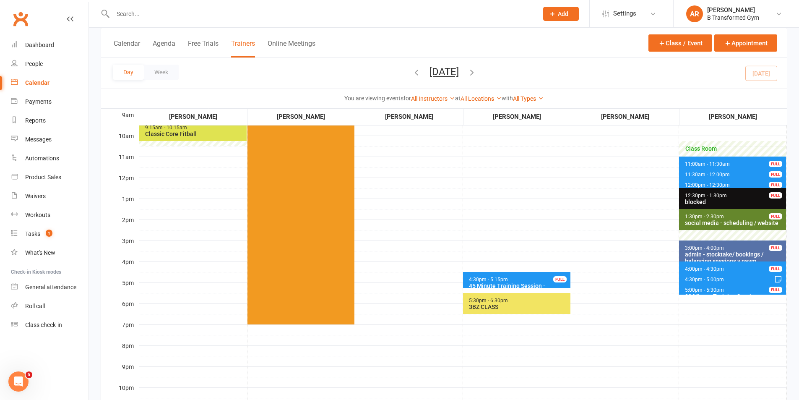
click at [705, 280] on span "4:30pm - 5:00pm" at bounding box center [704, 279] width 40 height 6
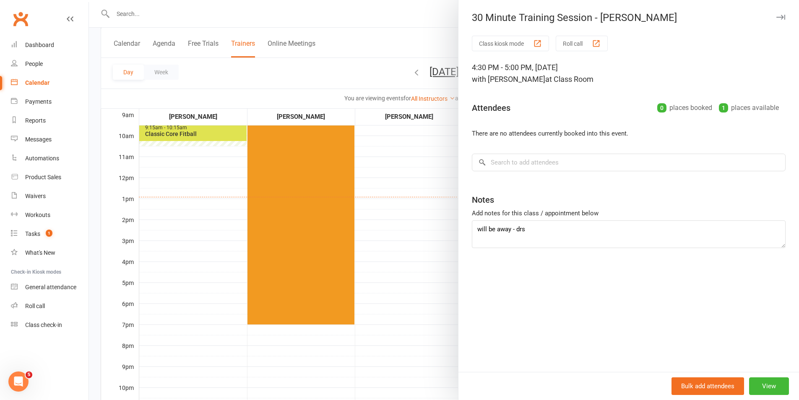
click at [429, 263] on div at bounding box center [444, 200] width 710 height 400
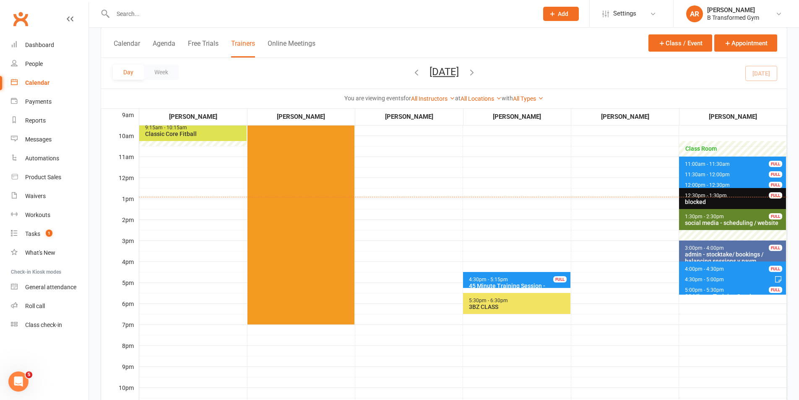
click at [695, 291] on span "5:00pm - 5:30pm" at bounding box center [704, 290] width 40 height 6
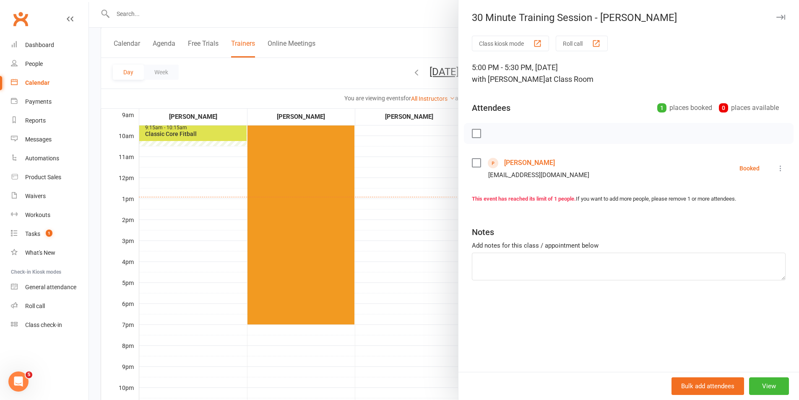
click at [429, 244] on div at bounding box center [444, 200] width 710 height 400
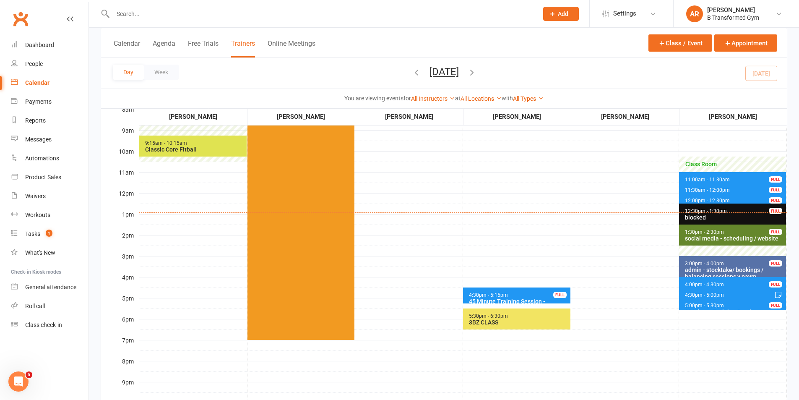
scroll to position [126, 0]
